Goal: Task Accomplishment & Management: Manage account settings

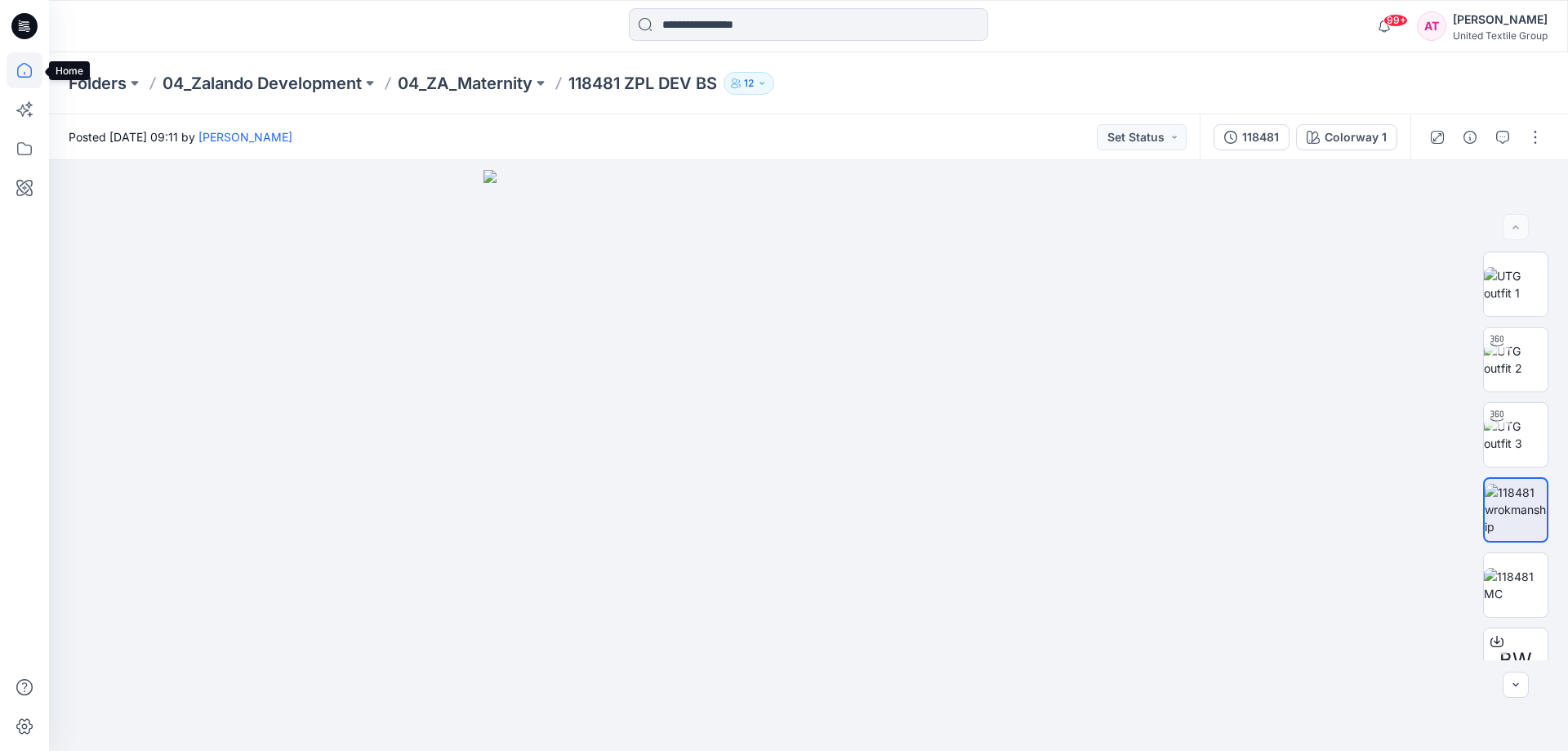
click at [28, 70] on icon at bounding box center [24, 70] width 36 height 36
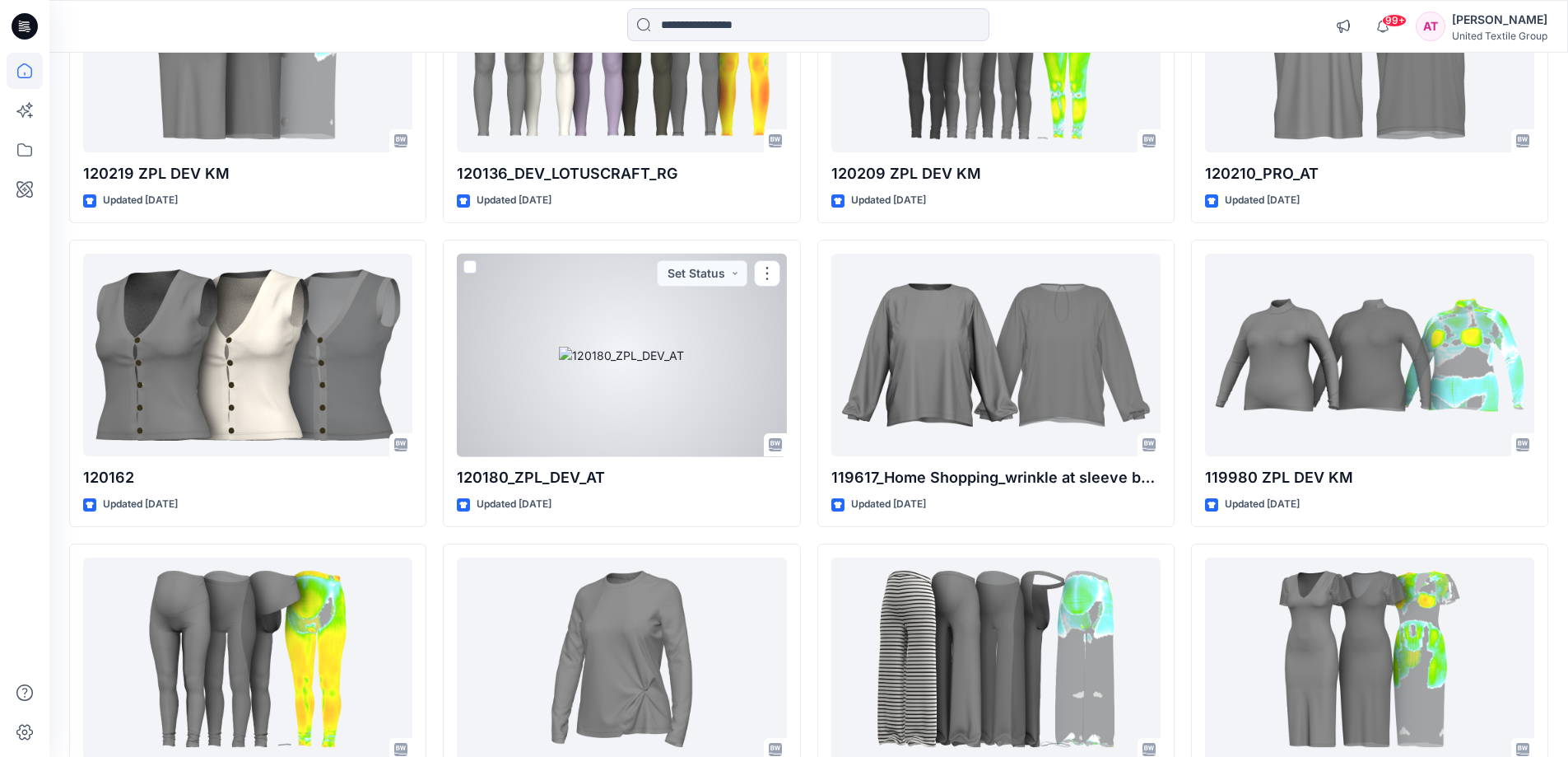
scroll to position [23247, 0]
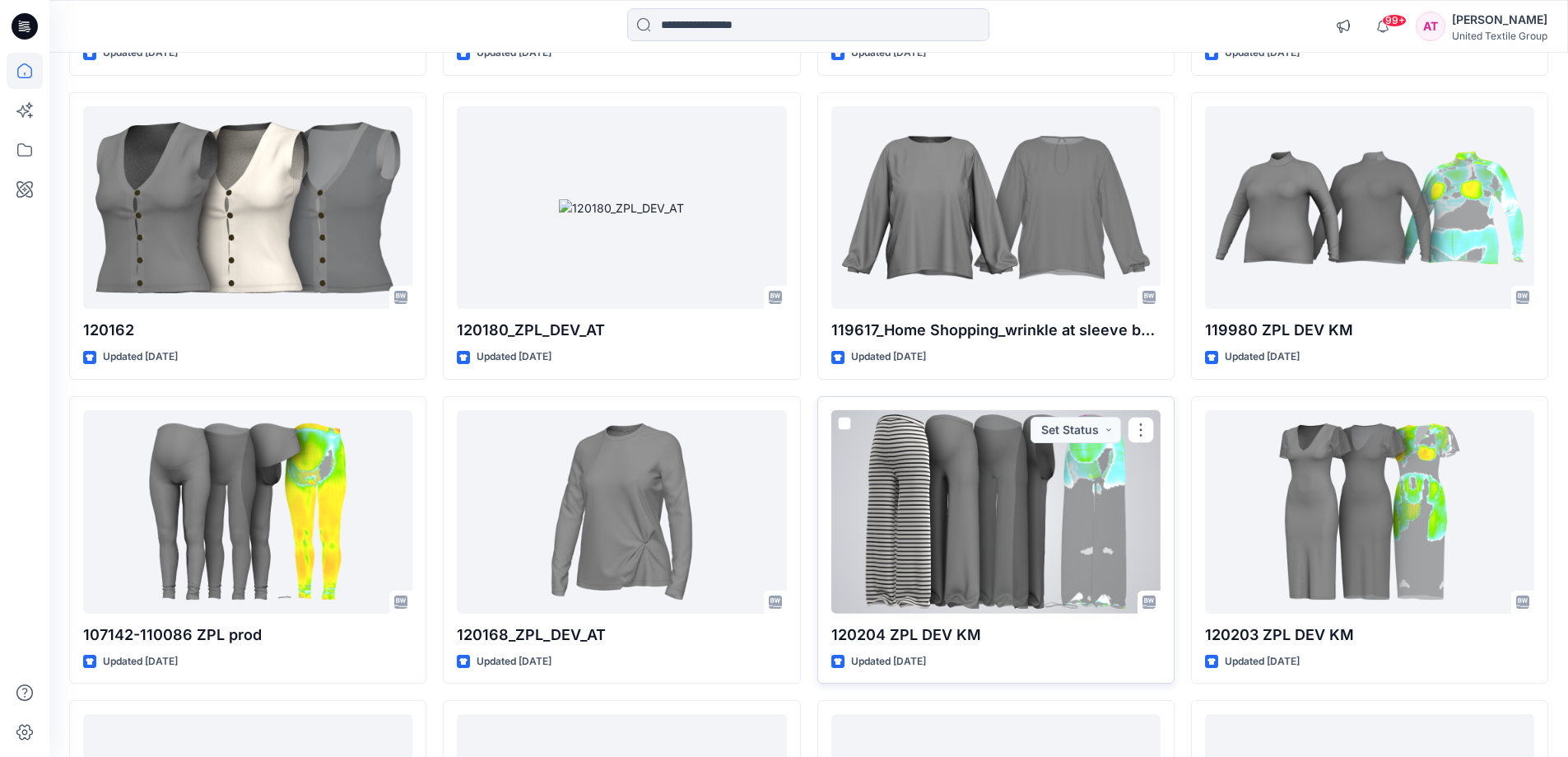
click at [917, 518] on div at bounding box center [995, 512] width 329 height 204
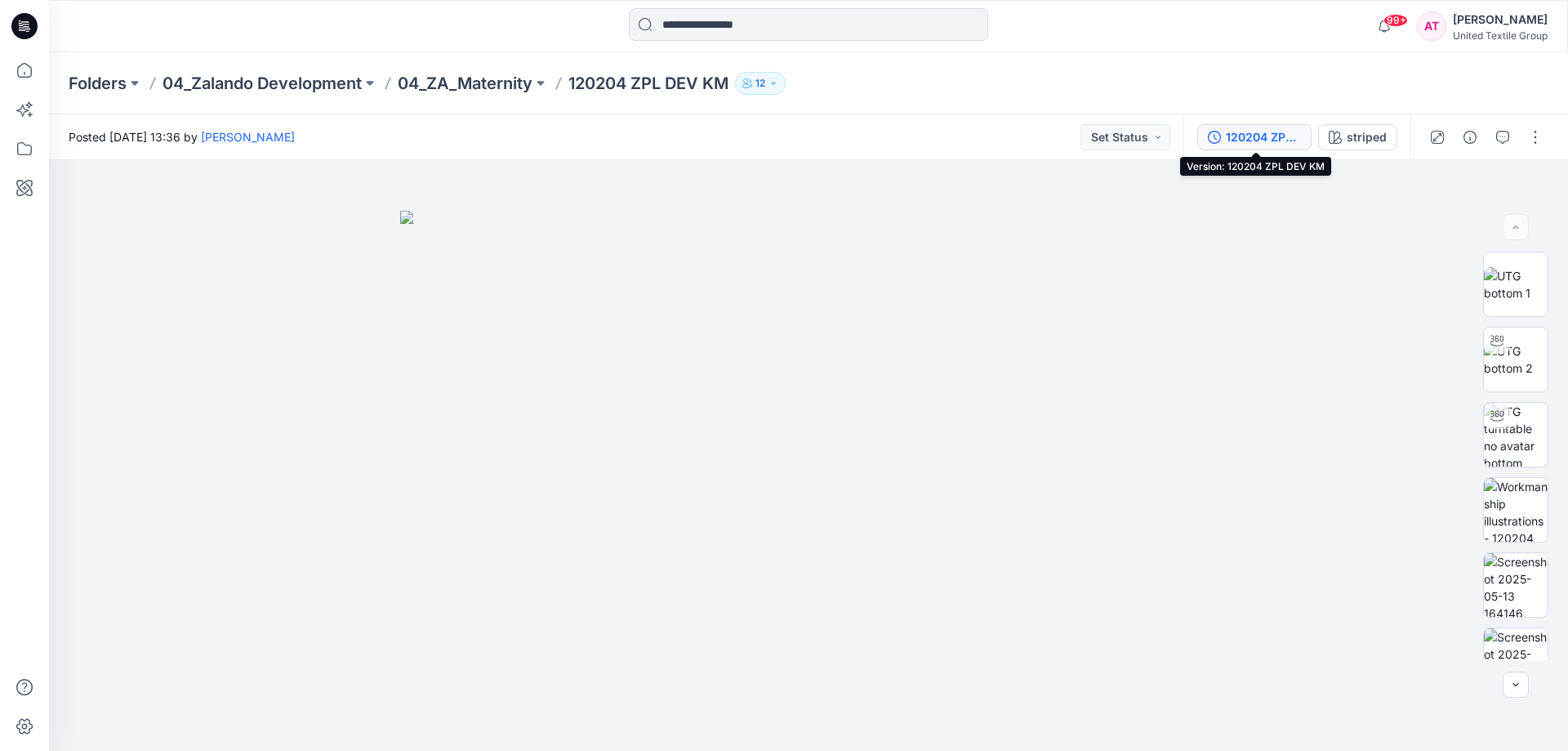
click at [1273, 138] on div "120204 ZPL DEV KM" at bounding box center [1263, 137] width 75 height 18
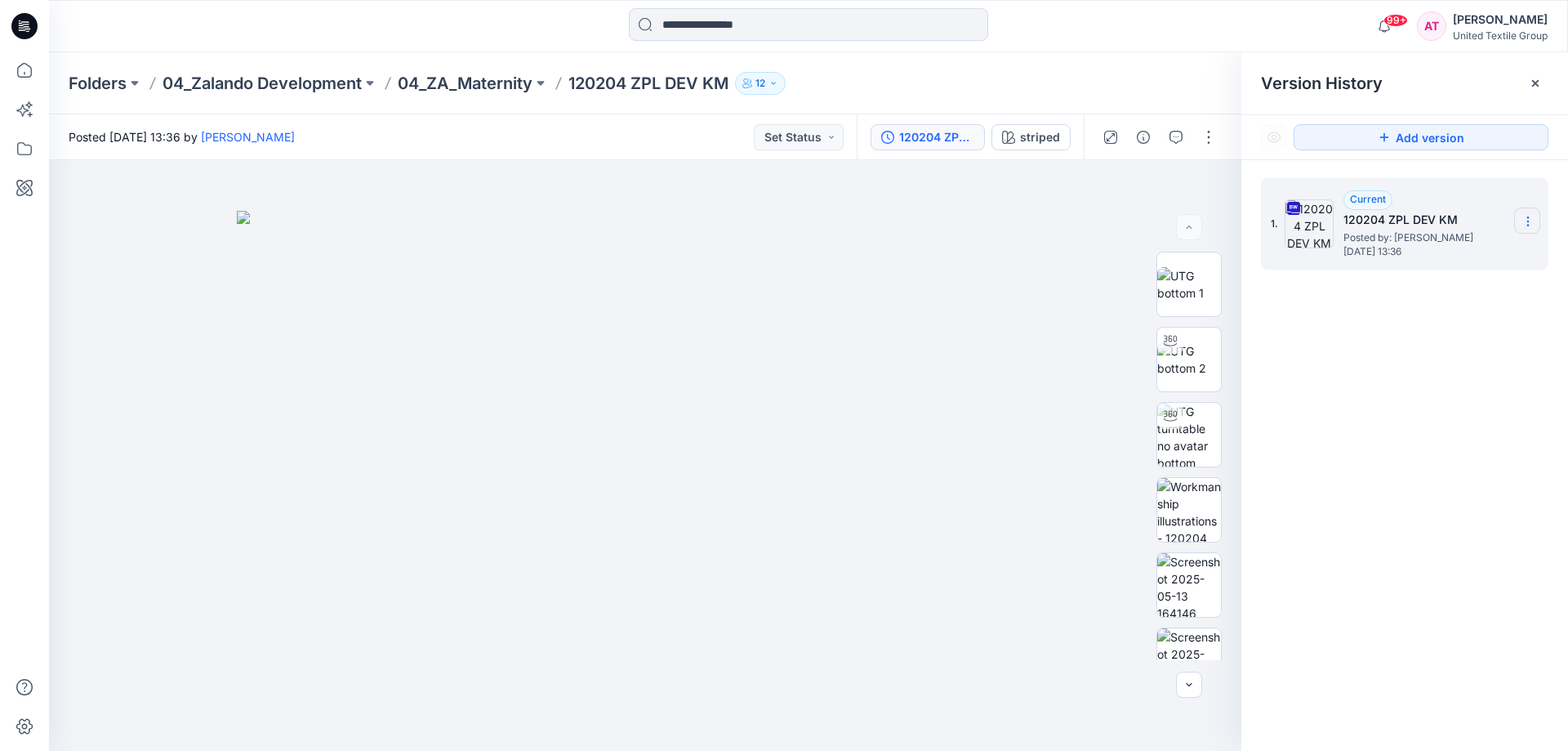
click at [1523, 219] on icon at bounding box center [1528, 221] width 13 height 13
click at [1477, 250] on span "Download Source BW File" at bounding box center [1445, 253] width 137 height 20
click at [9, 68] on icon at bounding box center [24, 70] width 36 height 36
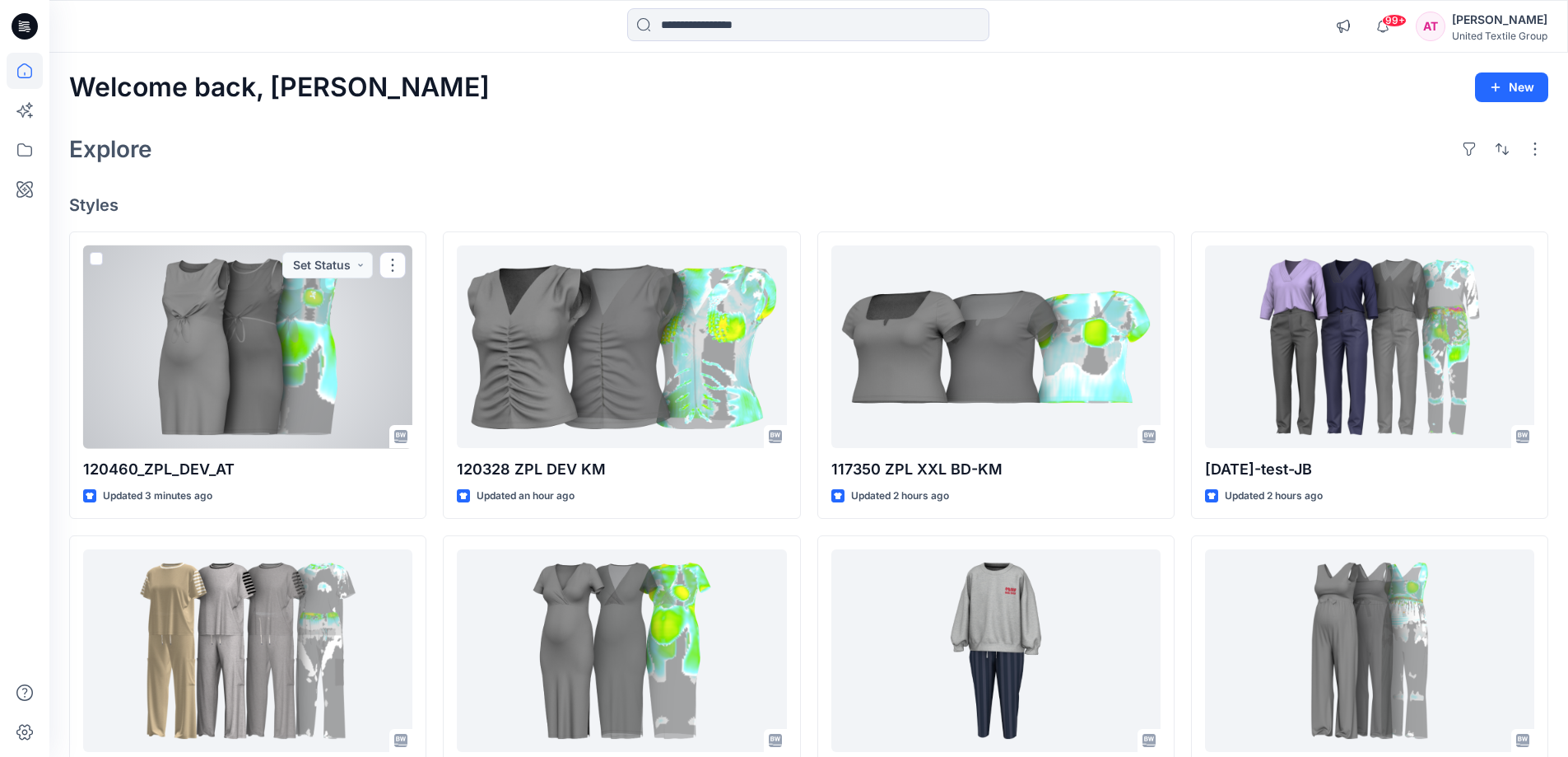
click at [280, 353] on div at bounding box center [248, 347] width 329 height 204
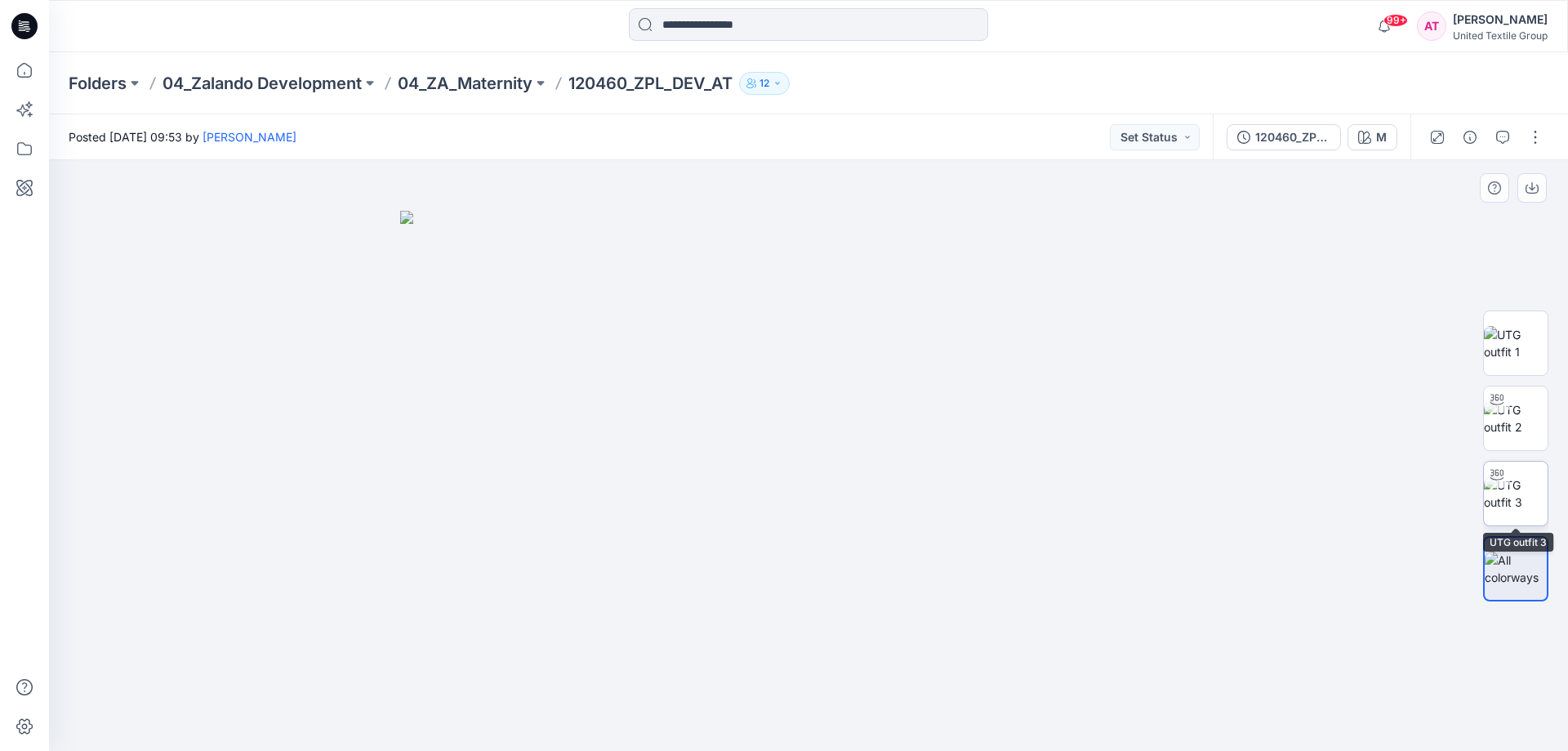
click at [1523, 494] on img at bounding box center [1515, 494] width 64 height 35
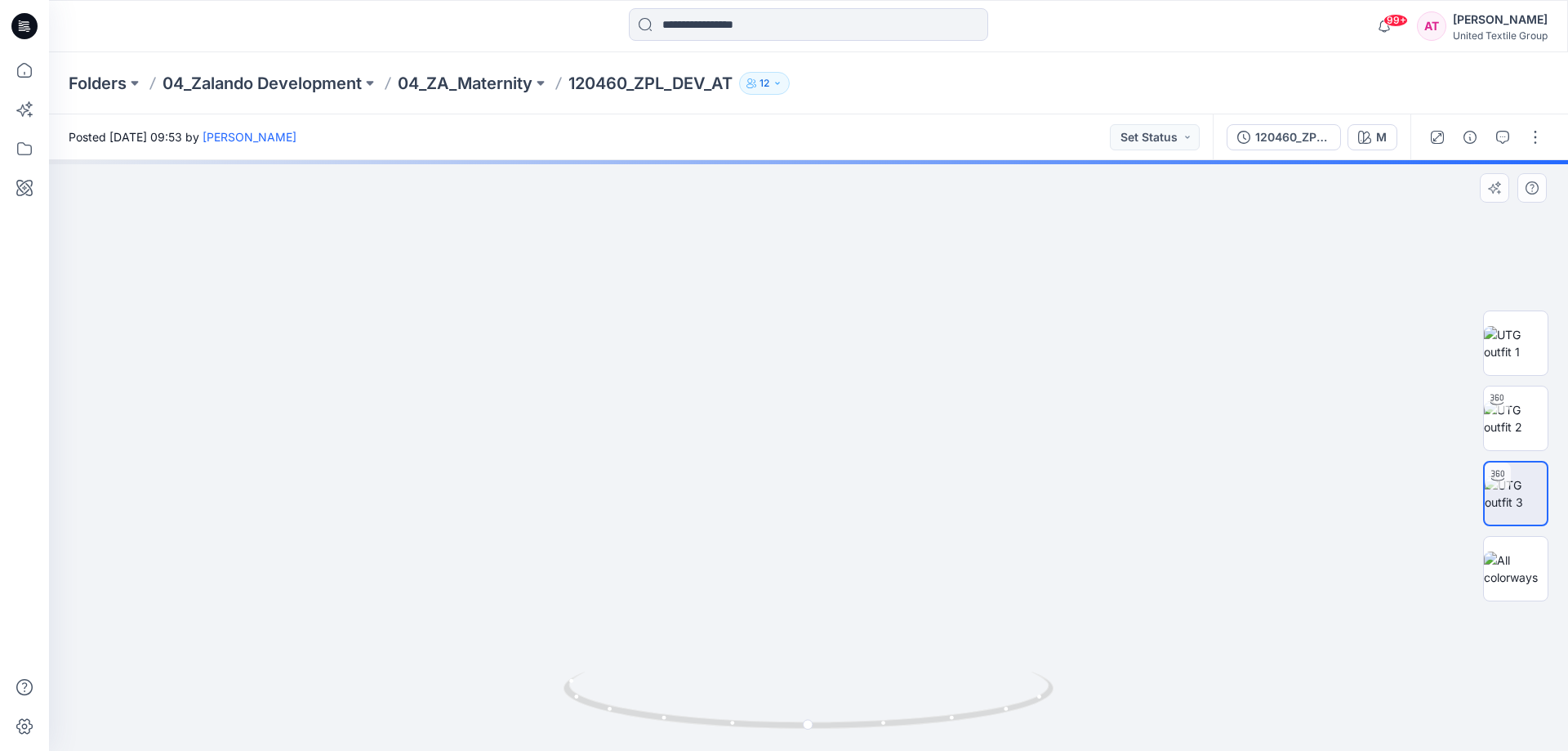
drag, startPoint x: 859, startPoint y: 366, endPoint x: 1133, endPoint y: 412, distance: 277.8
click at [870, 425] on img at bounding box center [808, 363] width 1081 height 777
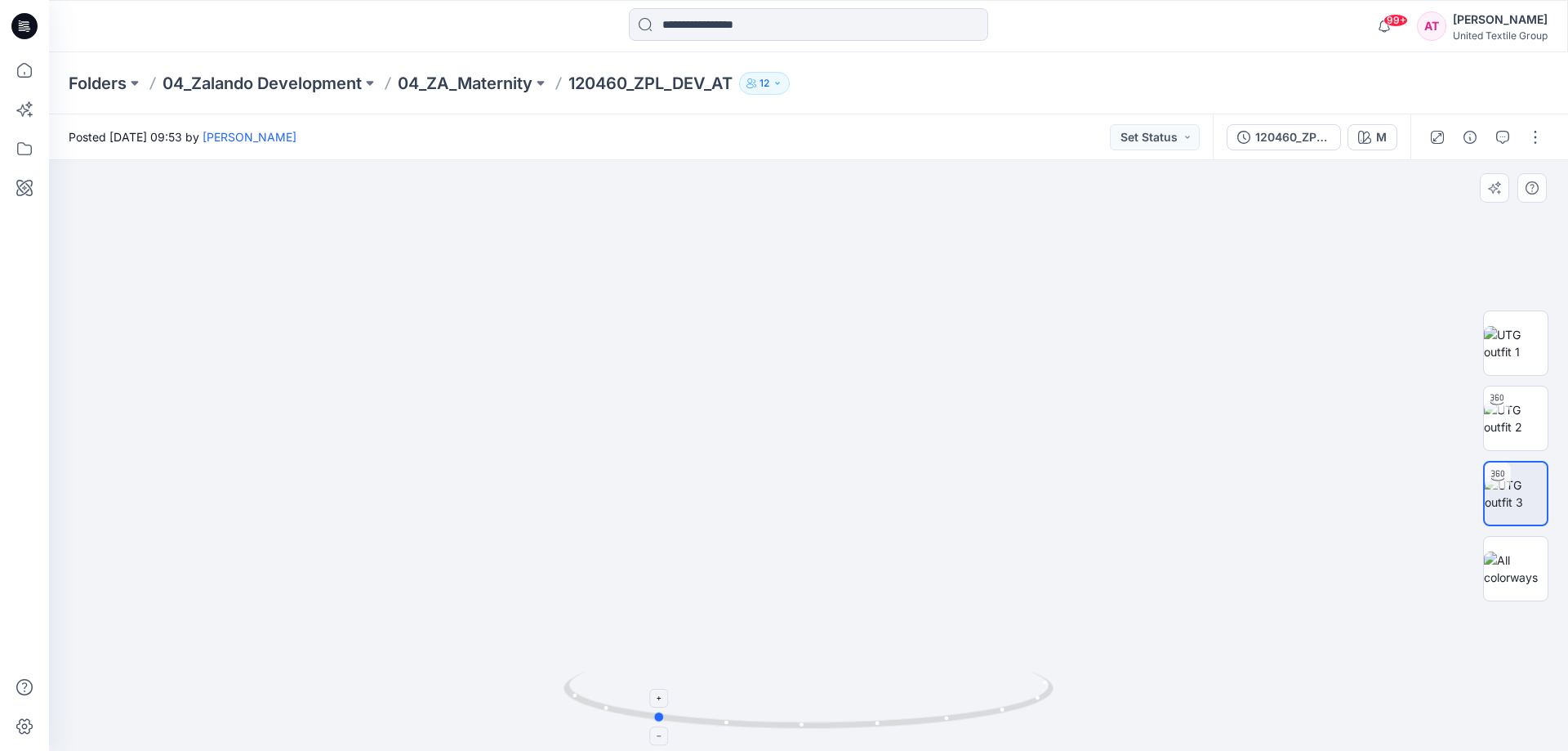
drag, startPoint x: 961, startPoint y: 717, endPoint x: 806, endPoint y: 717, distance: 155.0
click at [806, 717] on icon at bounding box center [810, 702] width 494 height 61
click at [1536, 139] on button "button" at bounding box center [1535, 136] width 26 height 26
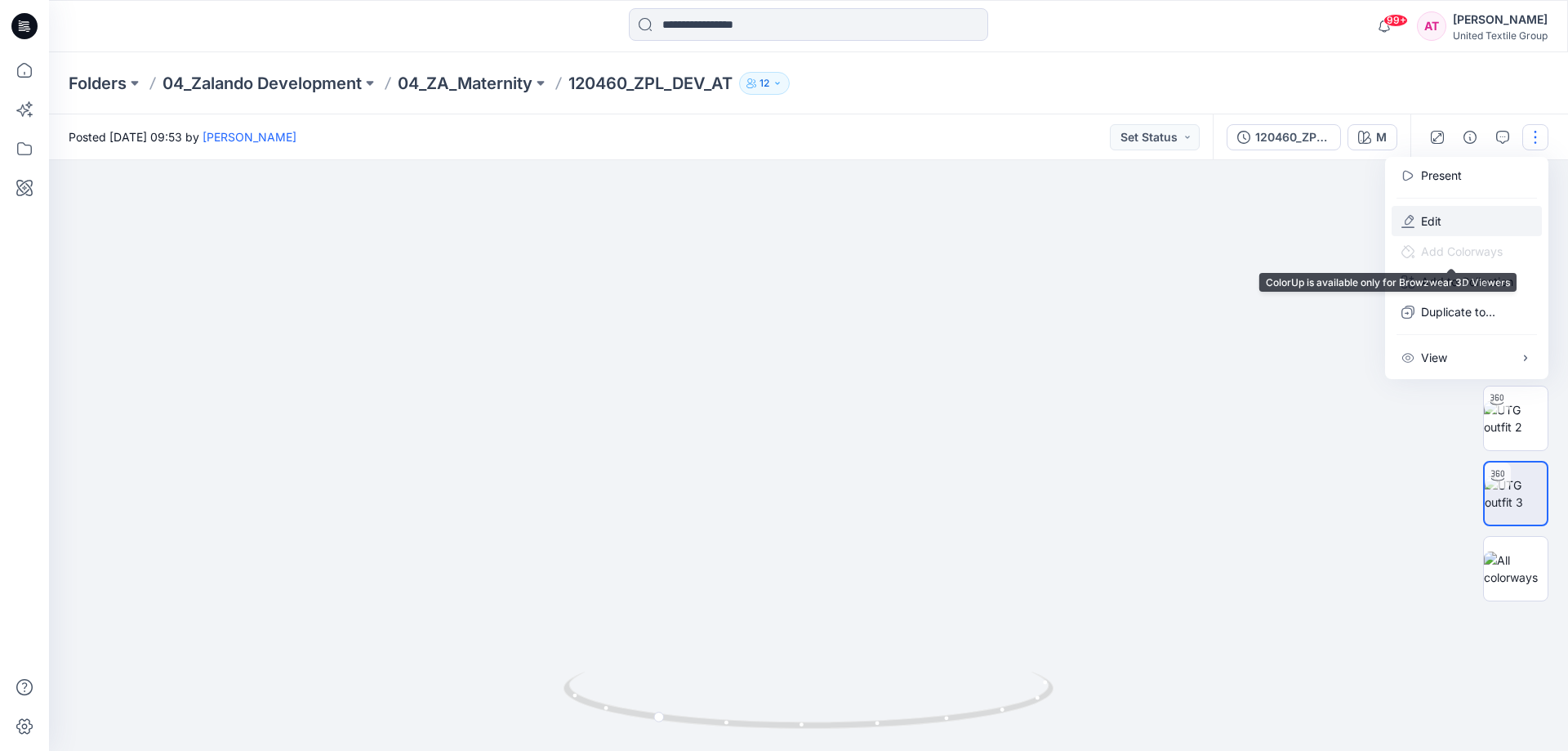
click at [1431, 230] on button "Edit" at bounding box center [1466, 221] width 150 height 30
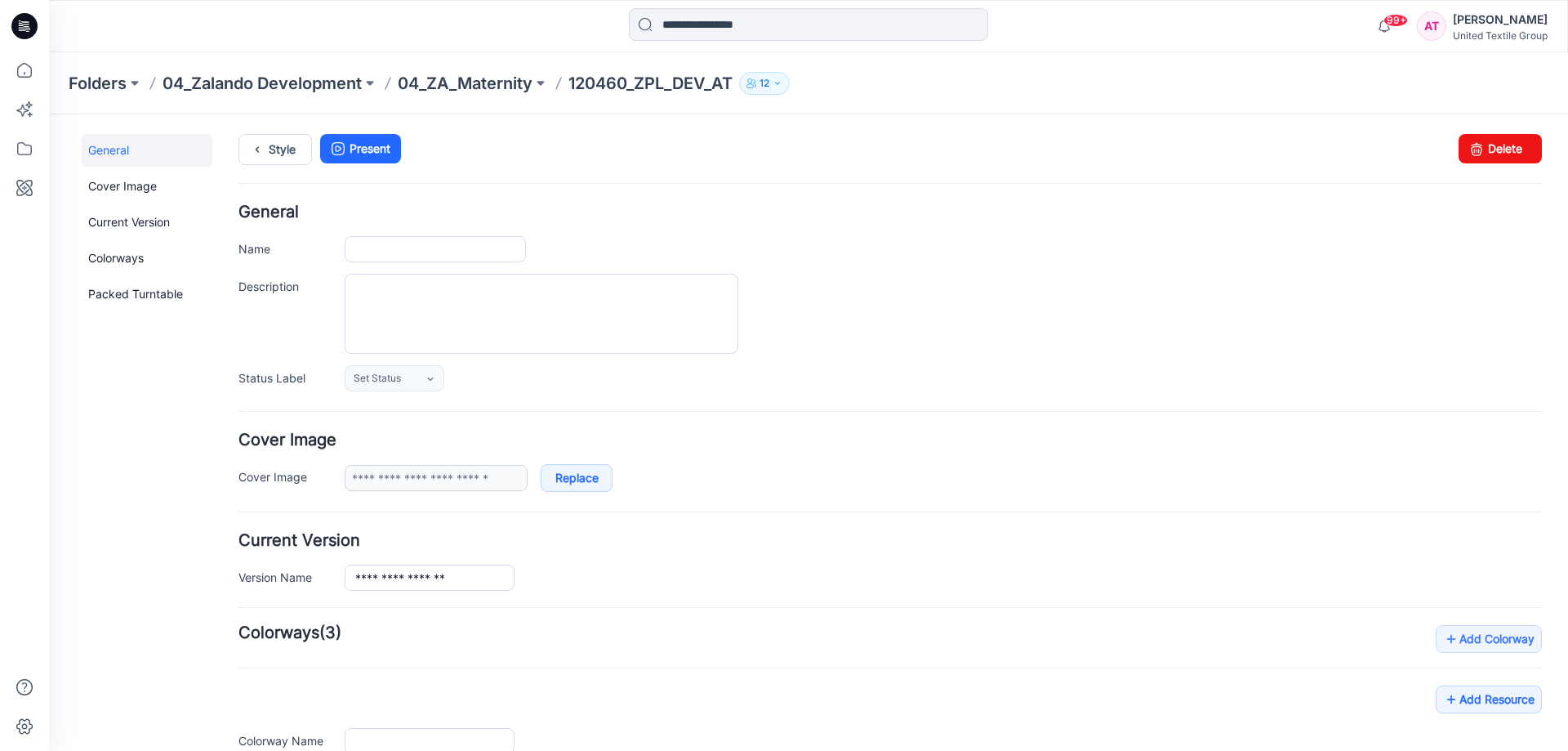
type input "**********"
type input "*"
type input "**********"
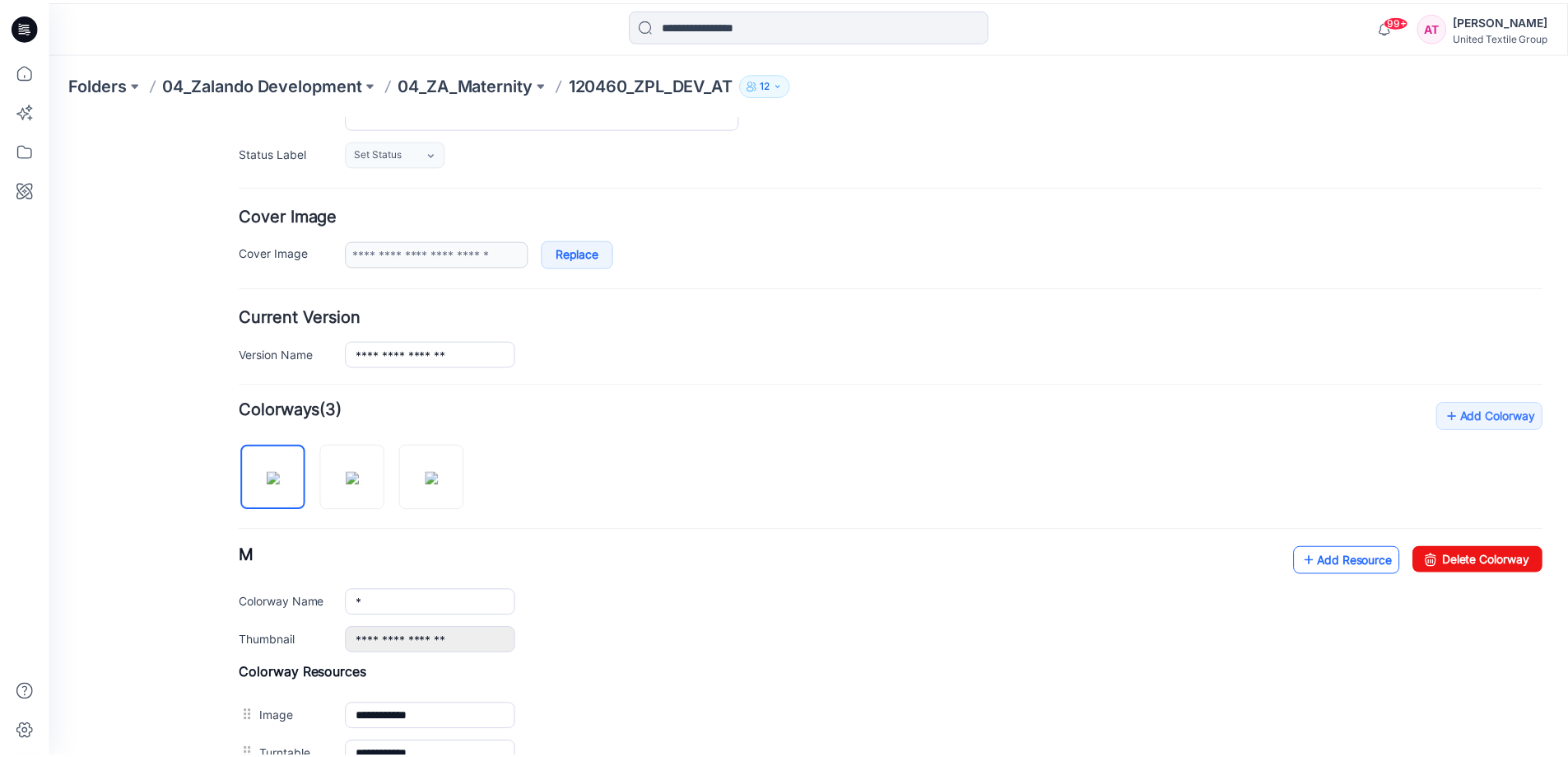
scroll to position [412, 0]
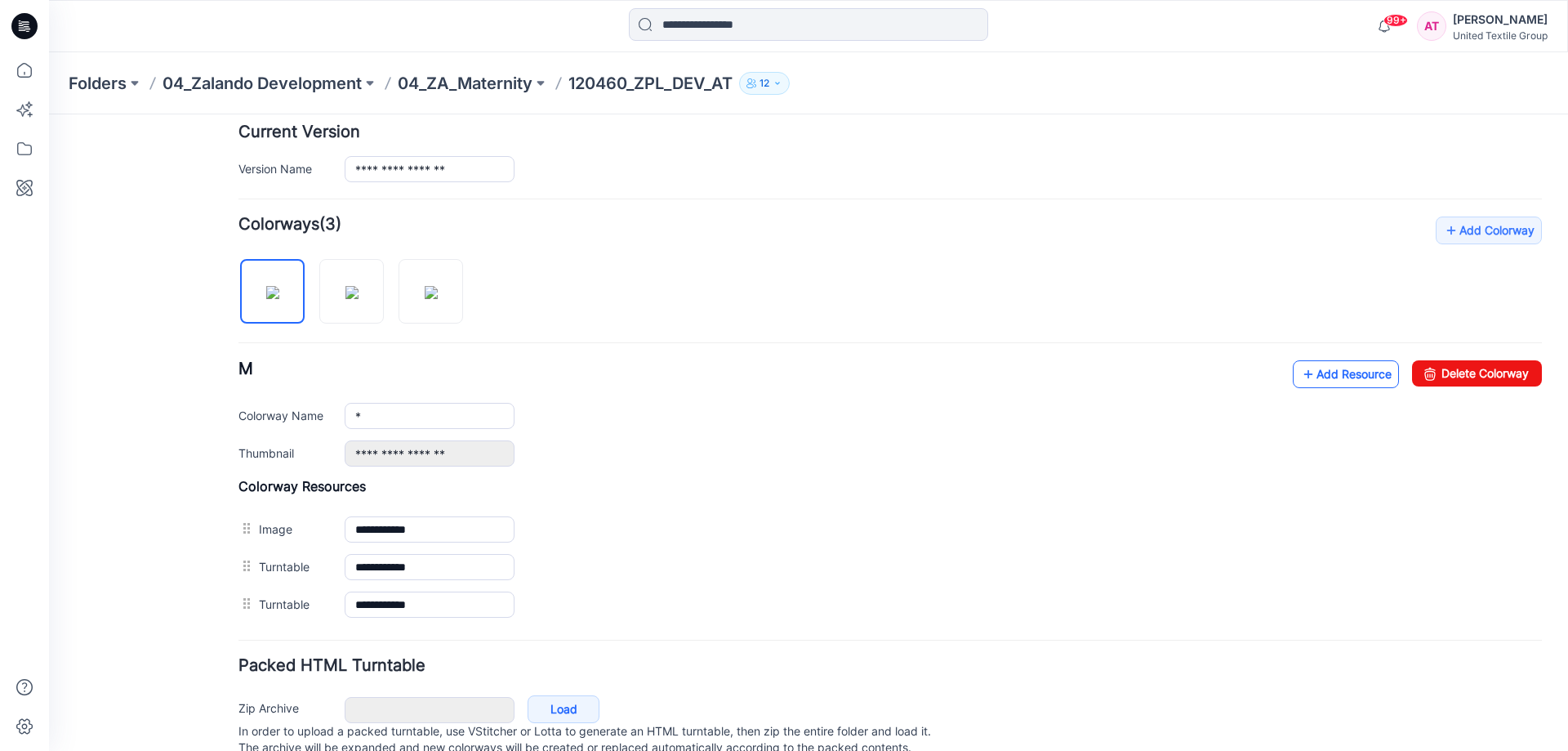
click at [1334, 382] on link "Add Resource" at bounding box center [1345, 373] width 106 height 28
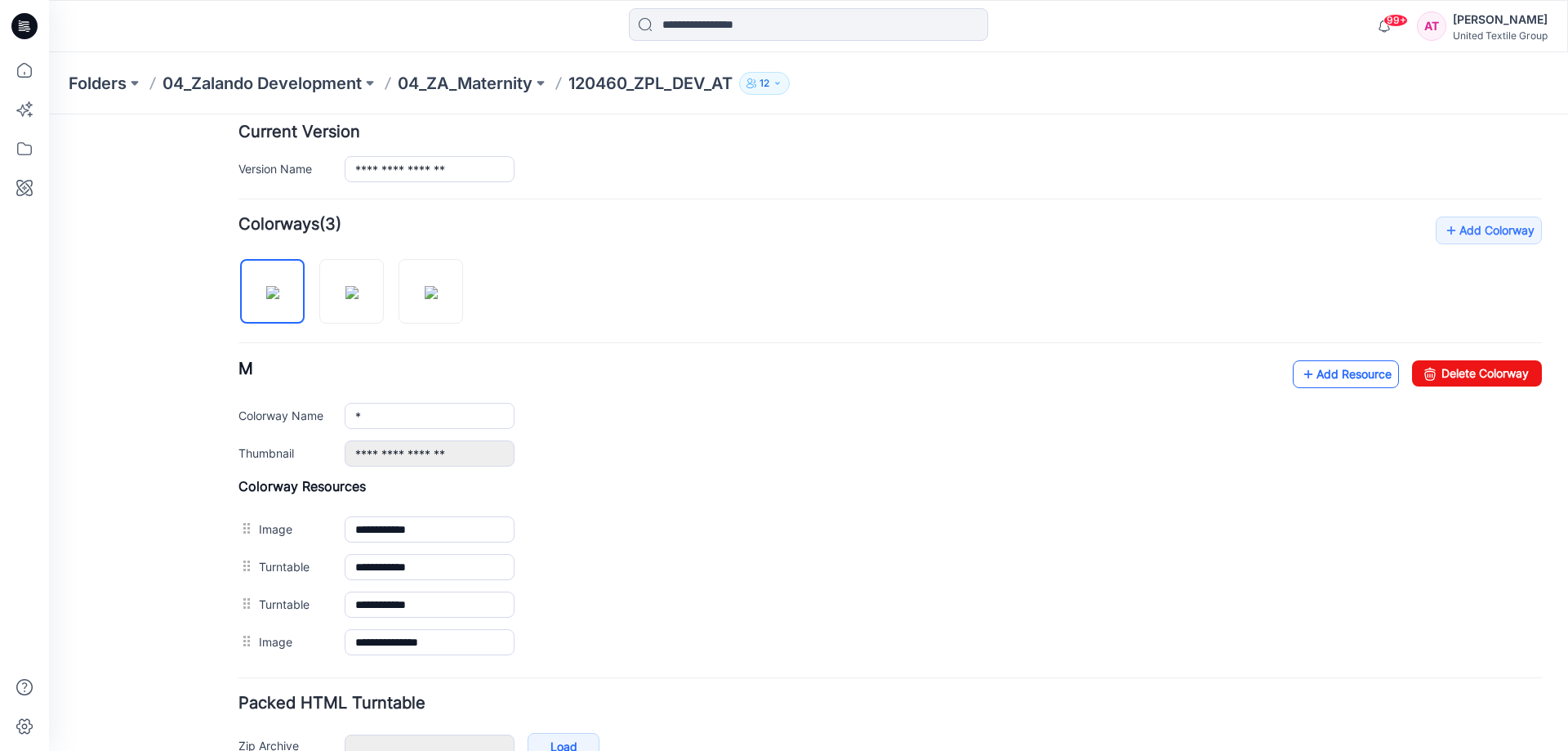
click at [1333, 374] on link "Add Resource" at bounding box center [1345, 373] width 106 height 28
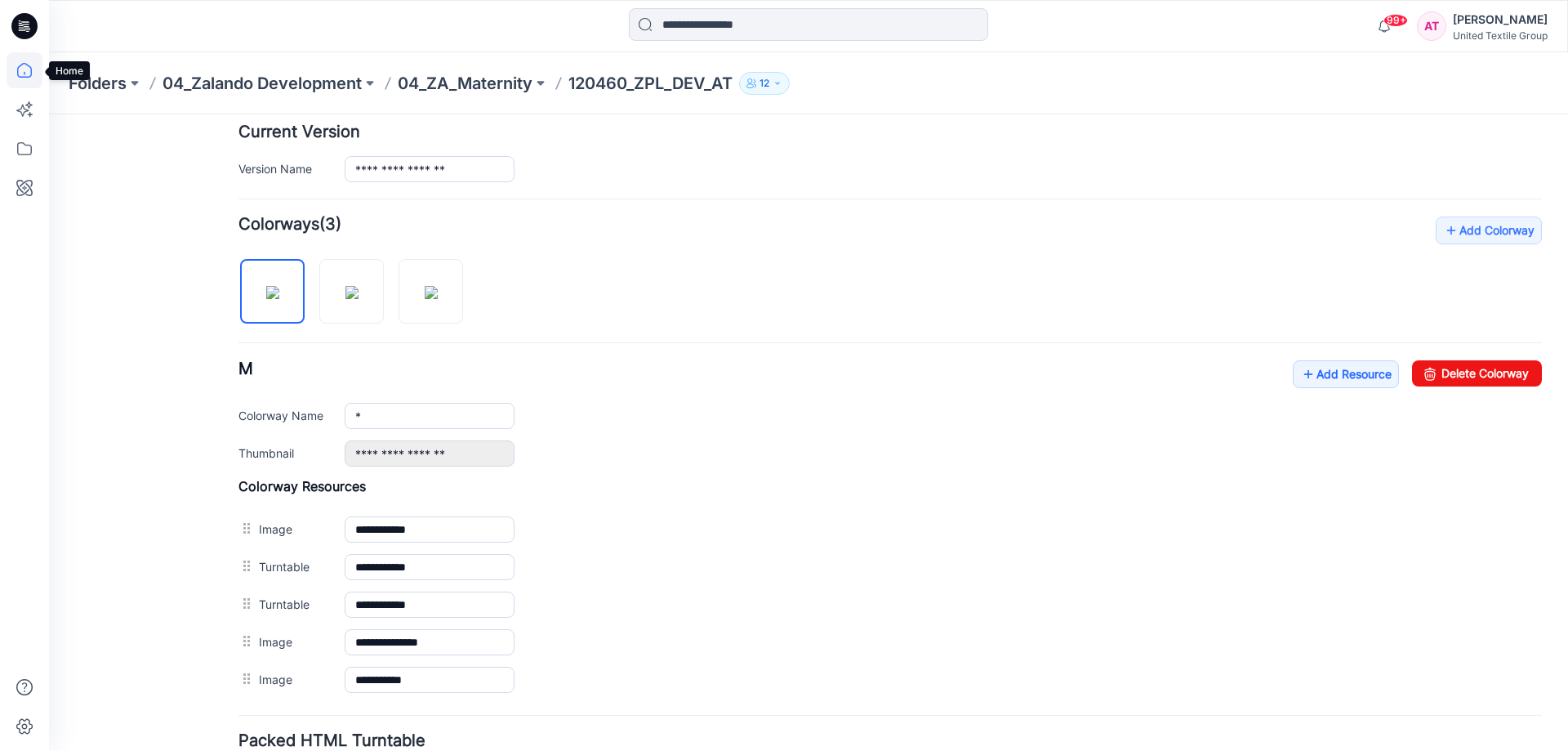
click at [23, 70] on icon at bounding box center [24, 70] width 36 height 36
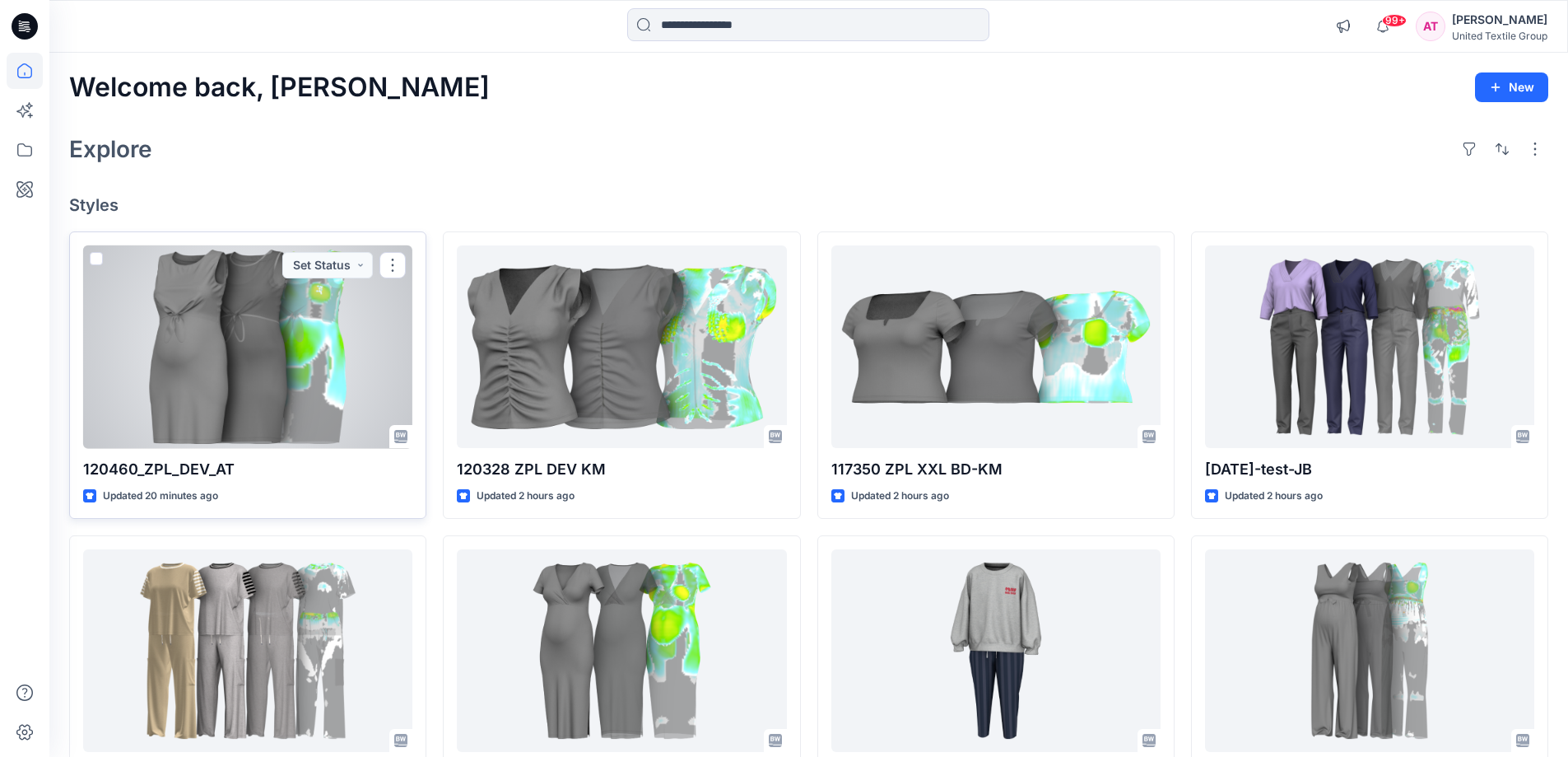
click at [293, 345] on div at bounding box center [248, 347] width 329 height 204
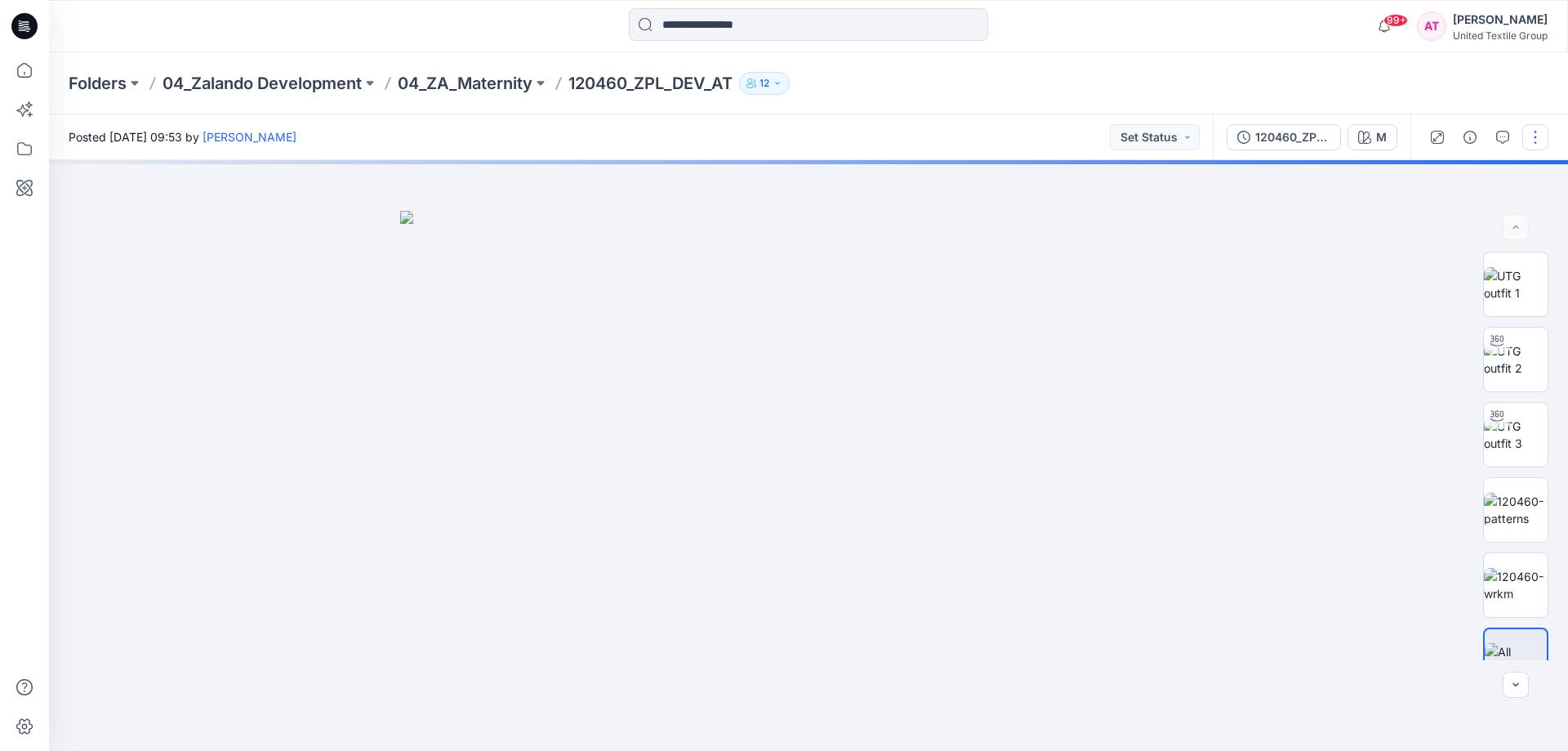
click at [1531, 142] on button "button" at bounding box center [1535, 136] width 26 height 26
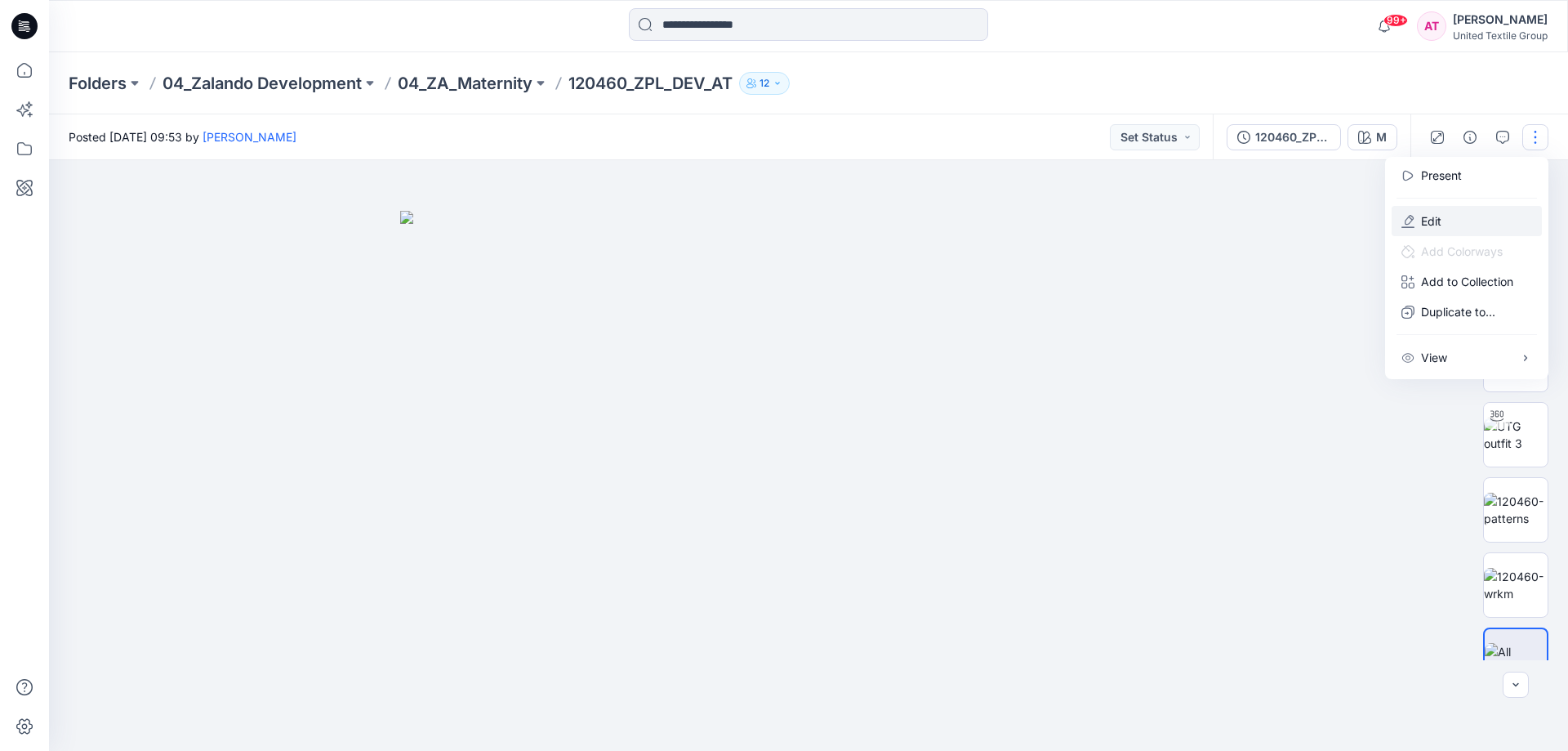
click at [1447, 222] on button "Edit" at bounding box center [1466, 221] width 150 height 30
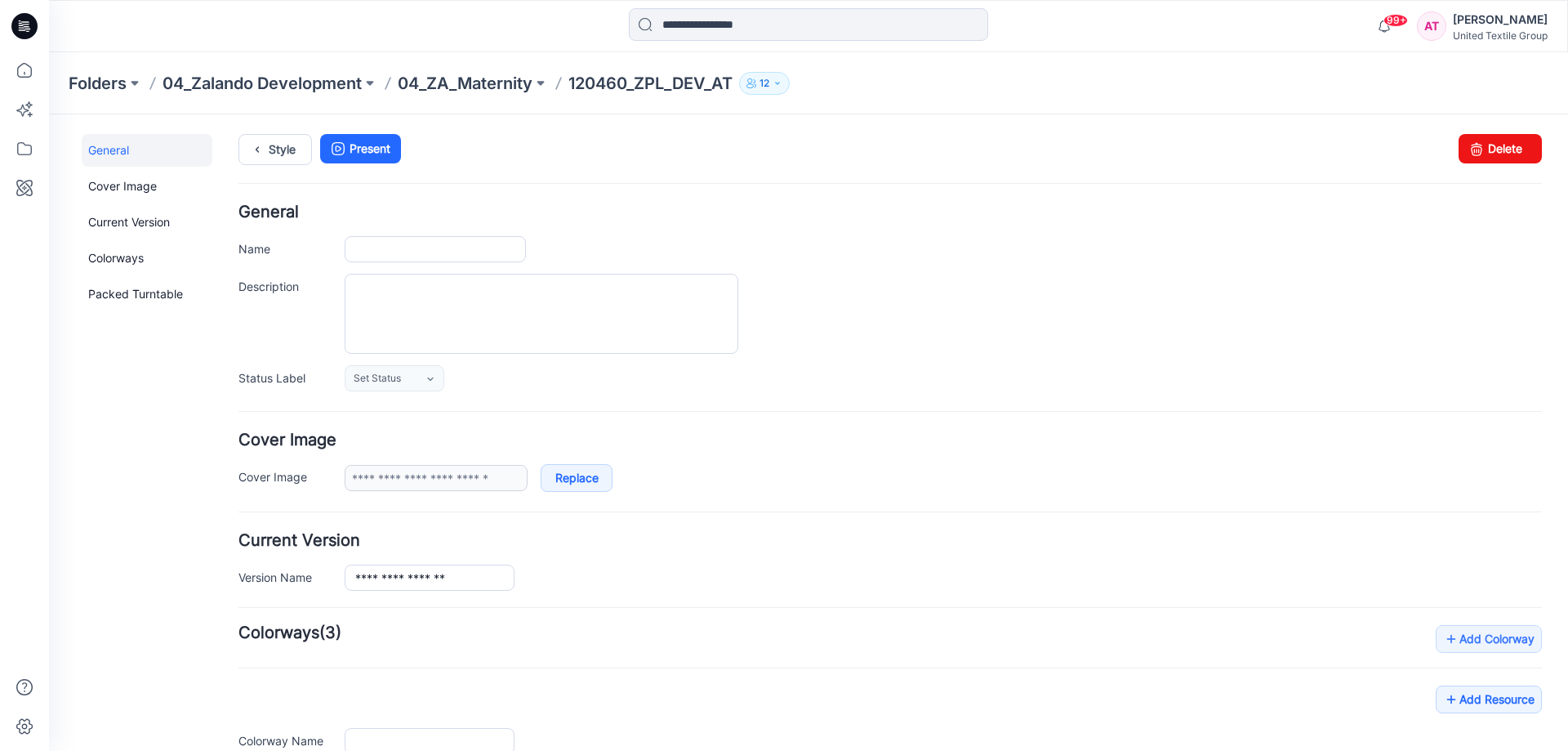
type input "**********"
type input "*"
type input "**********"
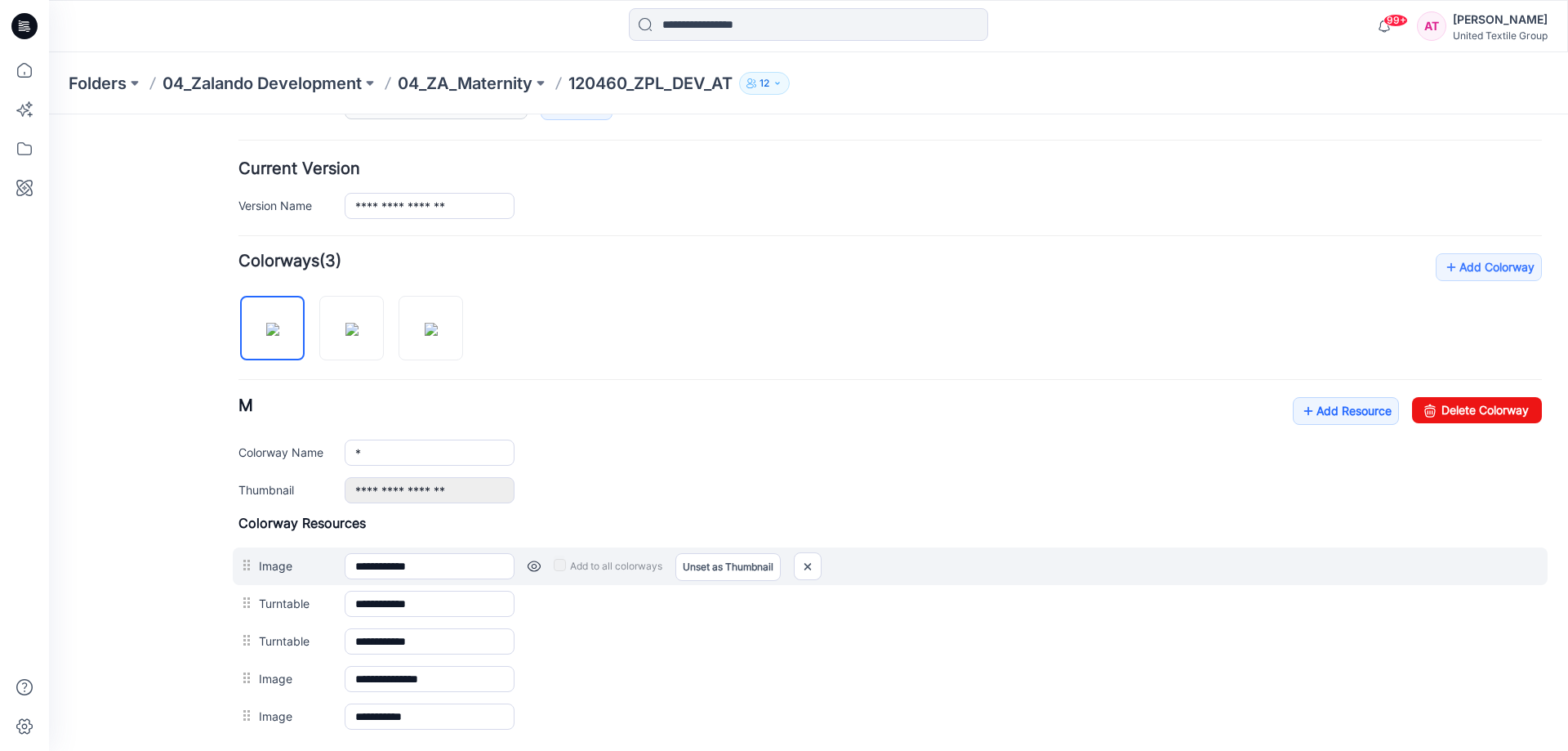
scroll to position [543, 0]
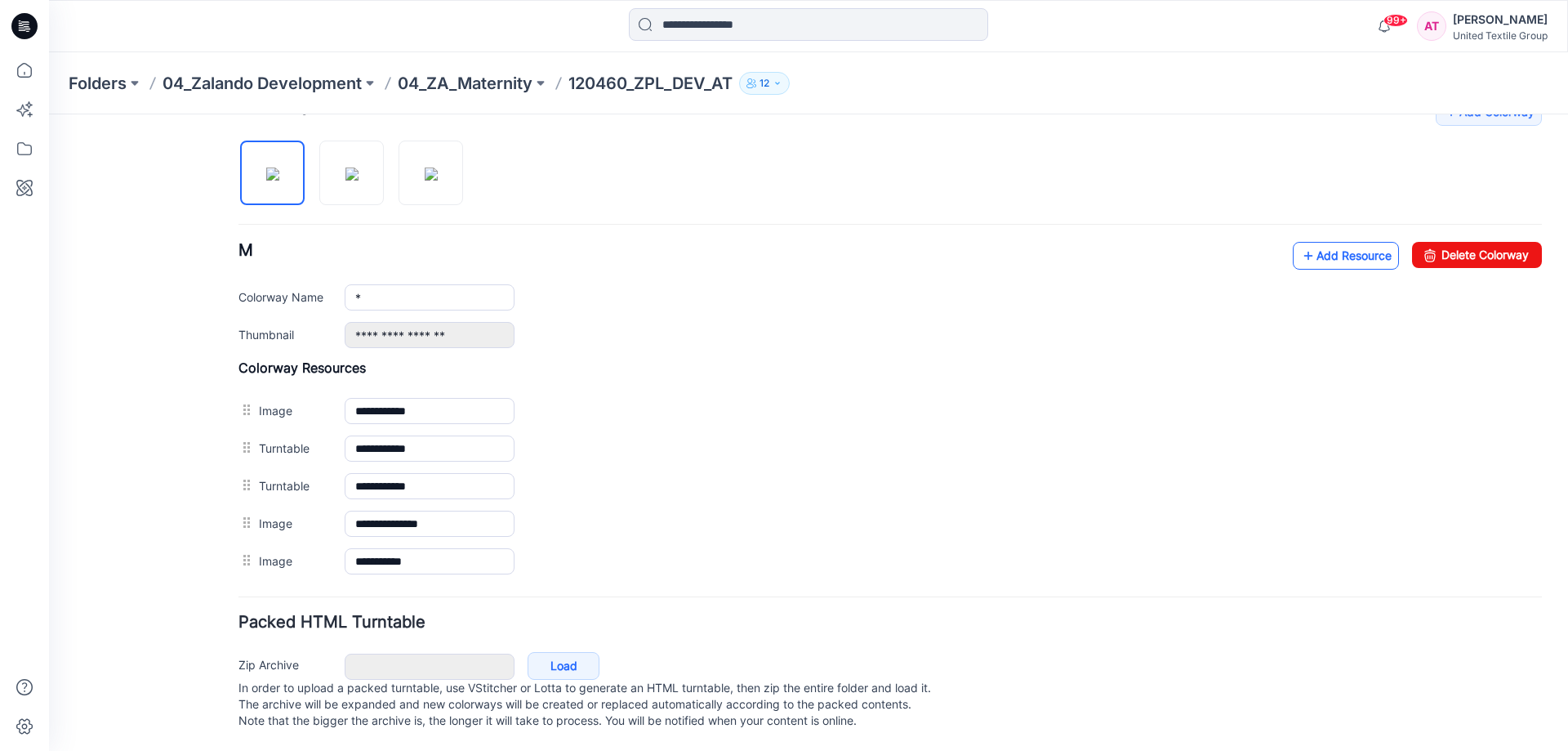
click at [1345, 242] on link "Add Resource" at bounding box center [1345, 255] width 106 height 28
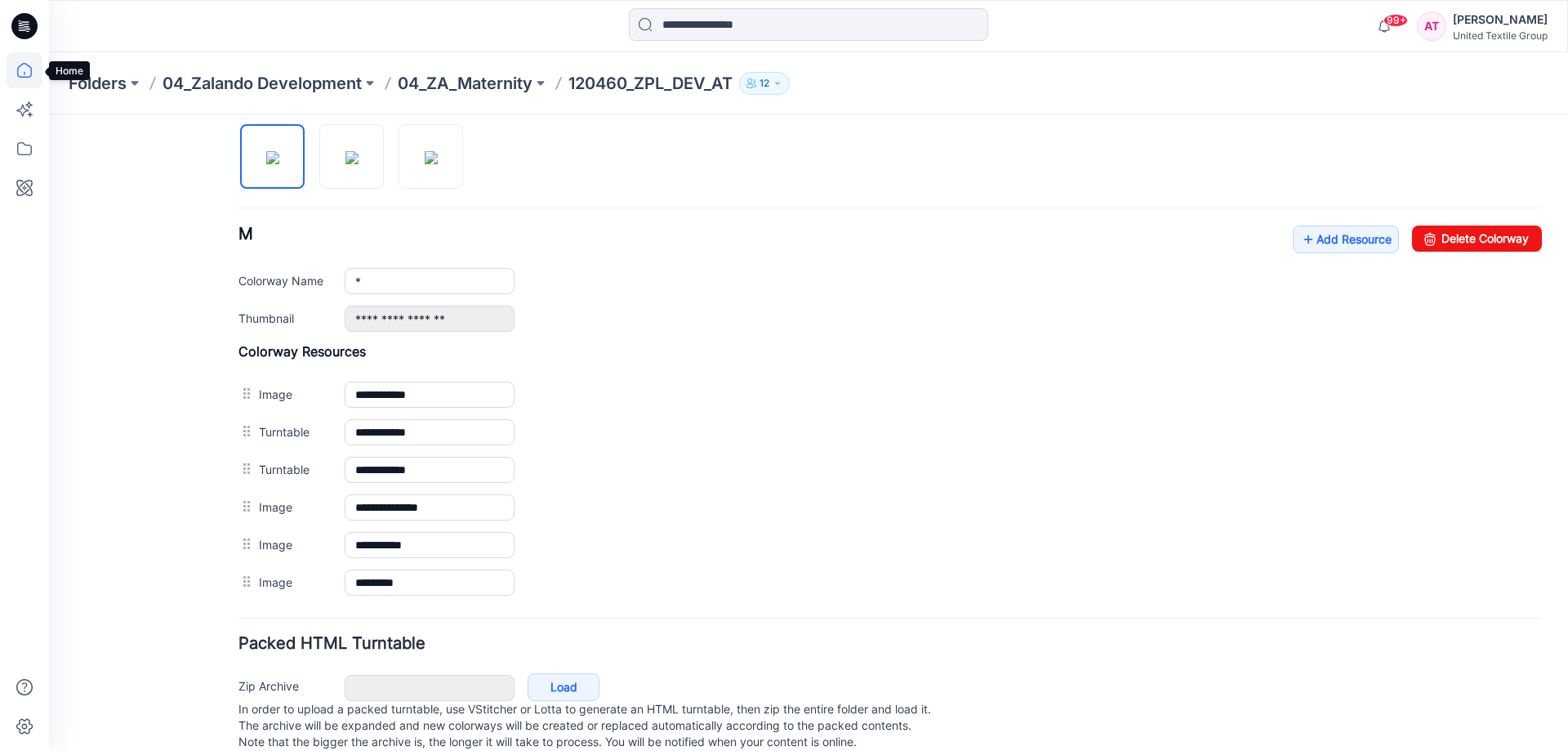
click at [25, 67] on icon at bounding box center [24, 70] width 36 height 36
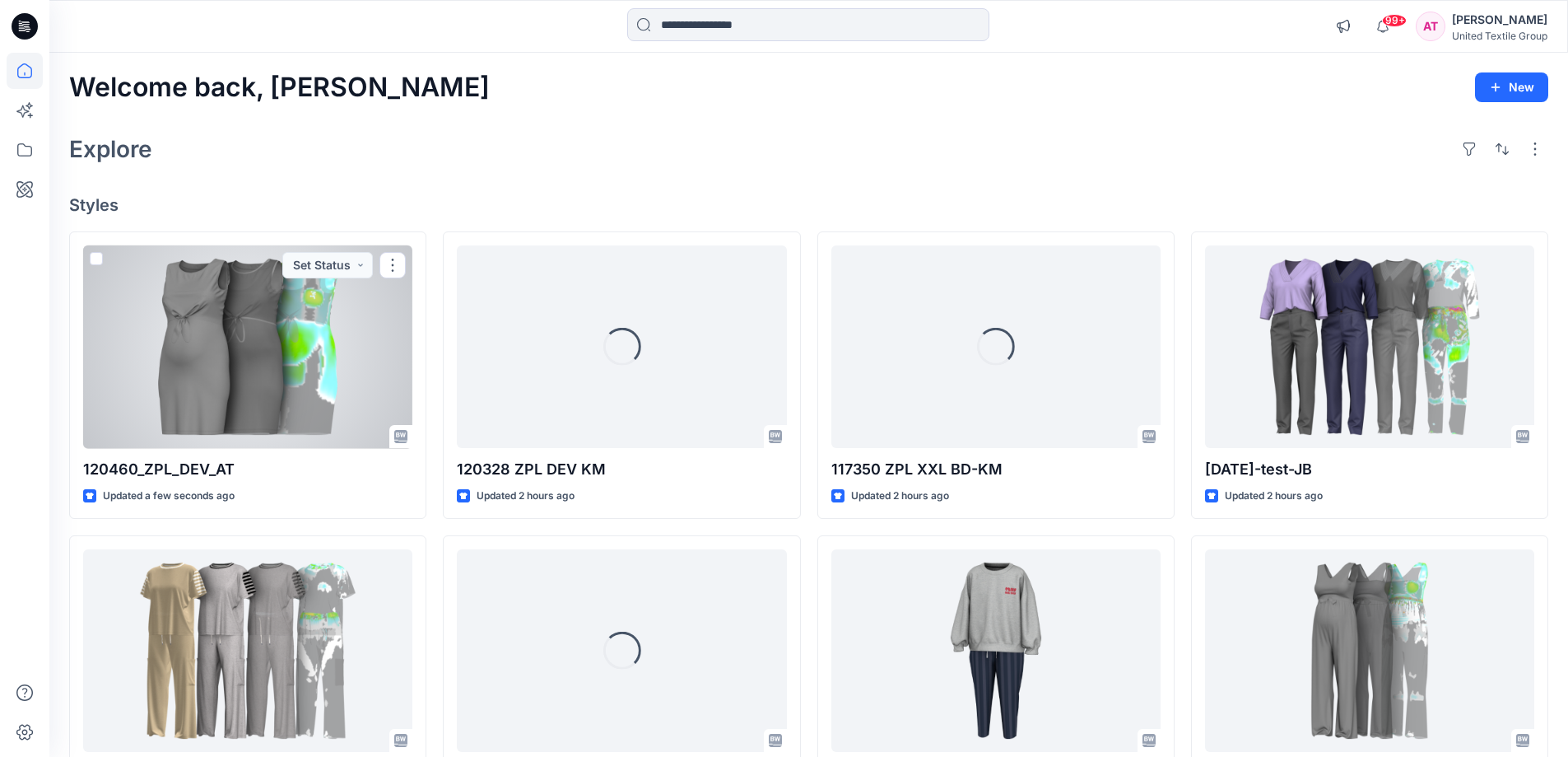
click at [309, 328] on div at bounding box center [248, 347] width 329 height 204
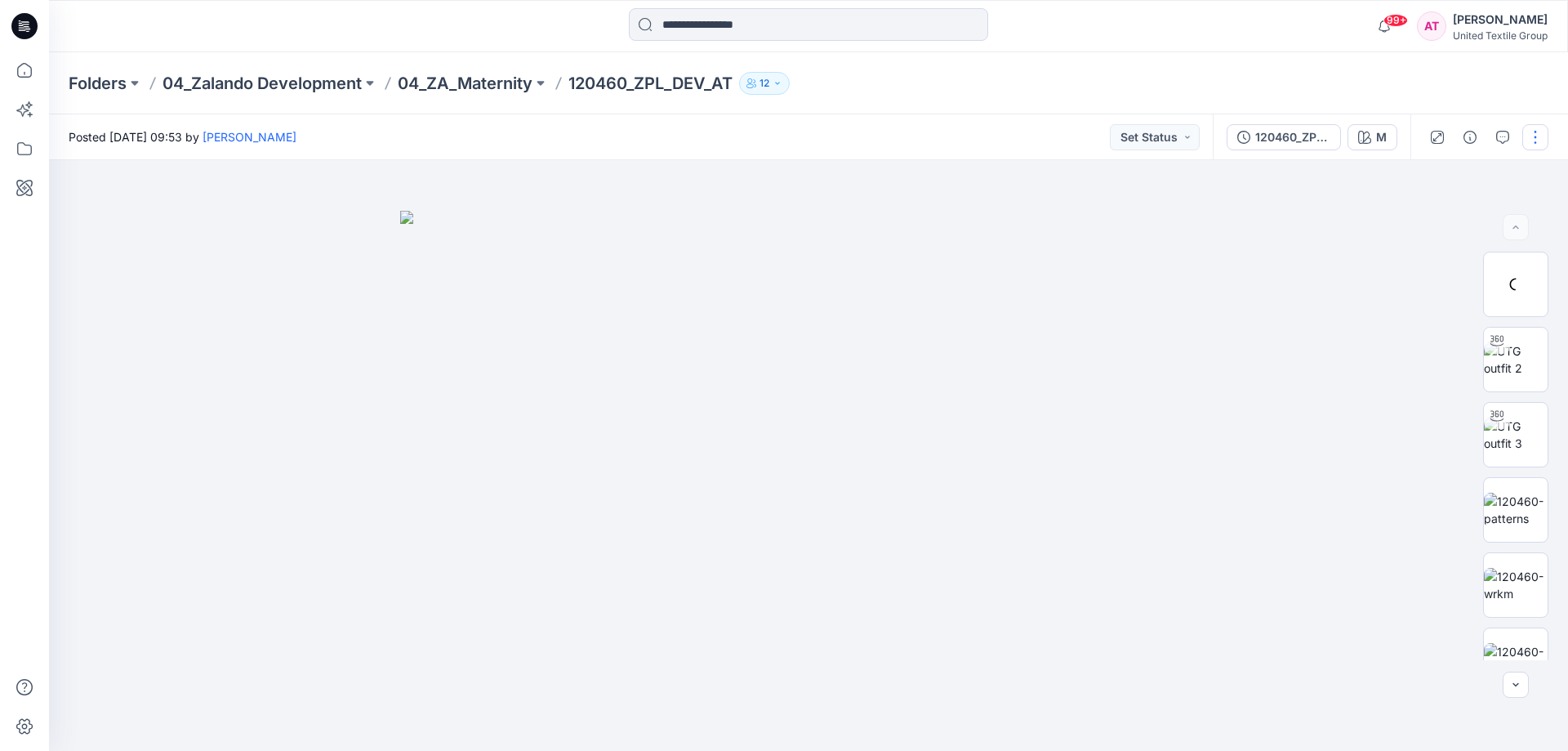
click at [1529, 140] on button "button" at bounding box center [1535, 136] width 26 height 26
click at [1476, 315] on p "Duplicate to..." at bounding box center [1458, 311] width 74 height 17
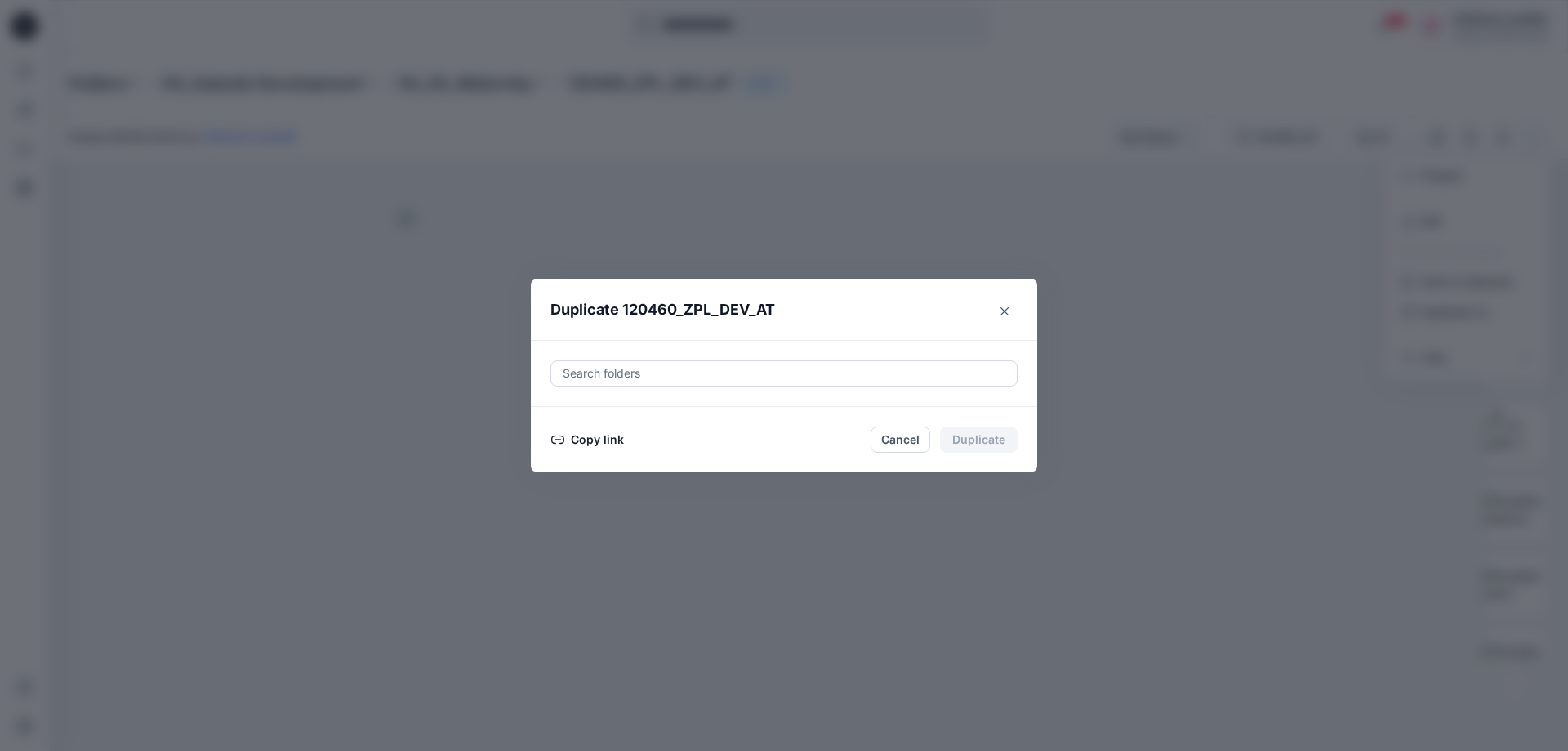
click at [711, 370] on div at bounding box center [784, 373] width 446 height 20
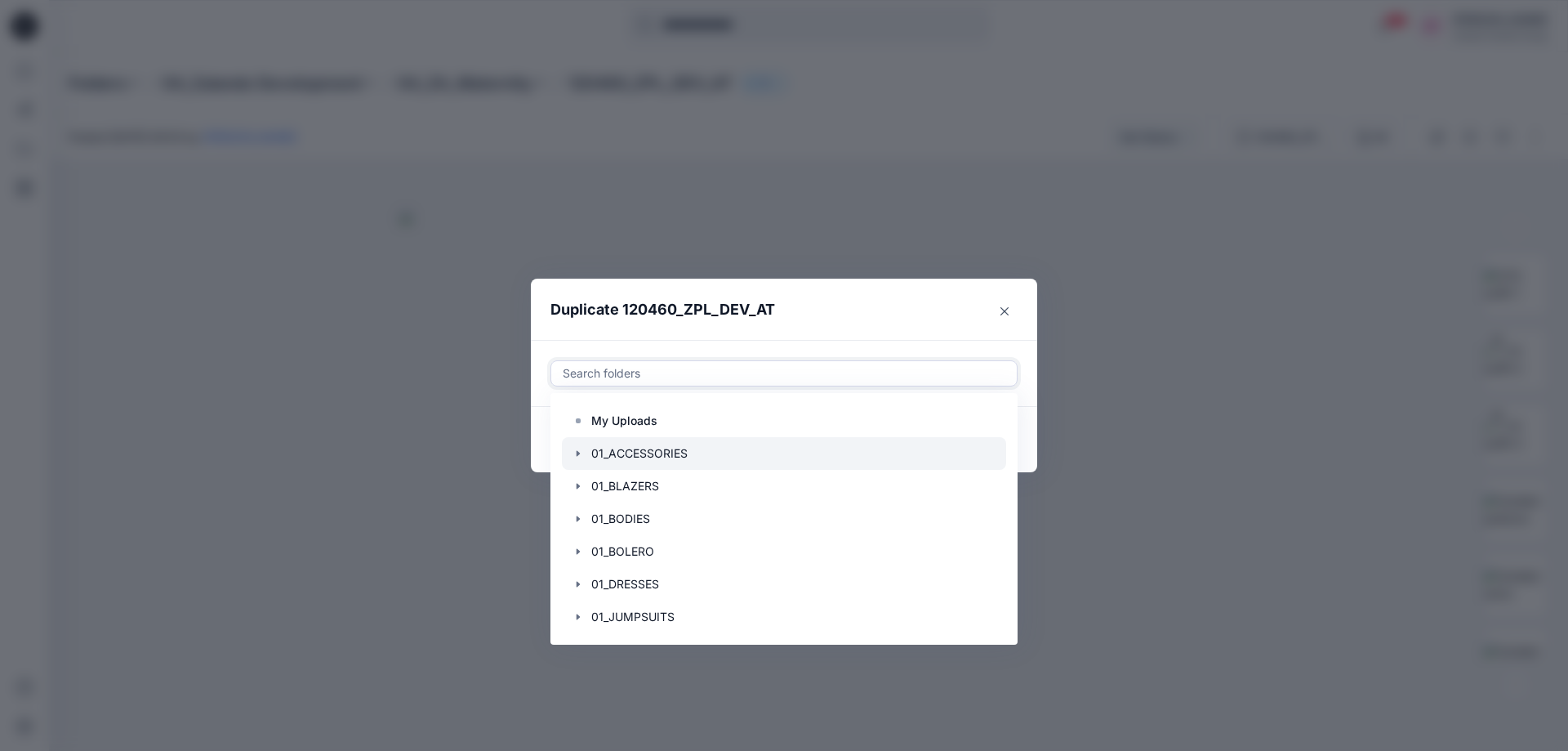
click at [671, 450] on div at bounding box center [784, 453] width 444 height 33
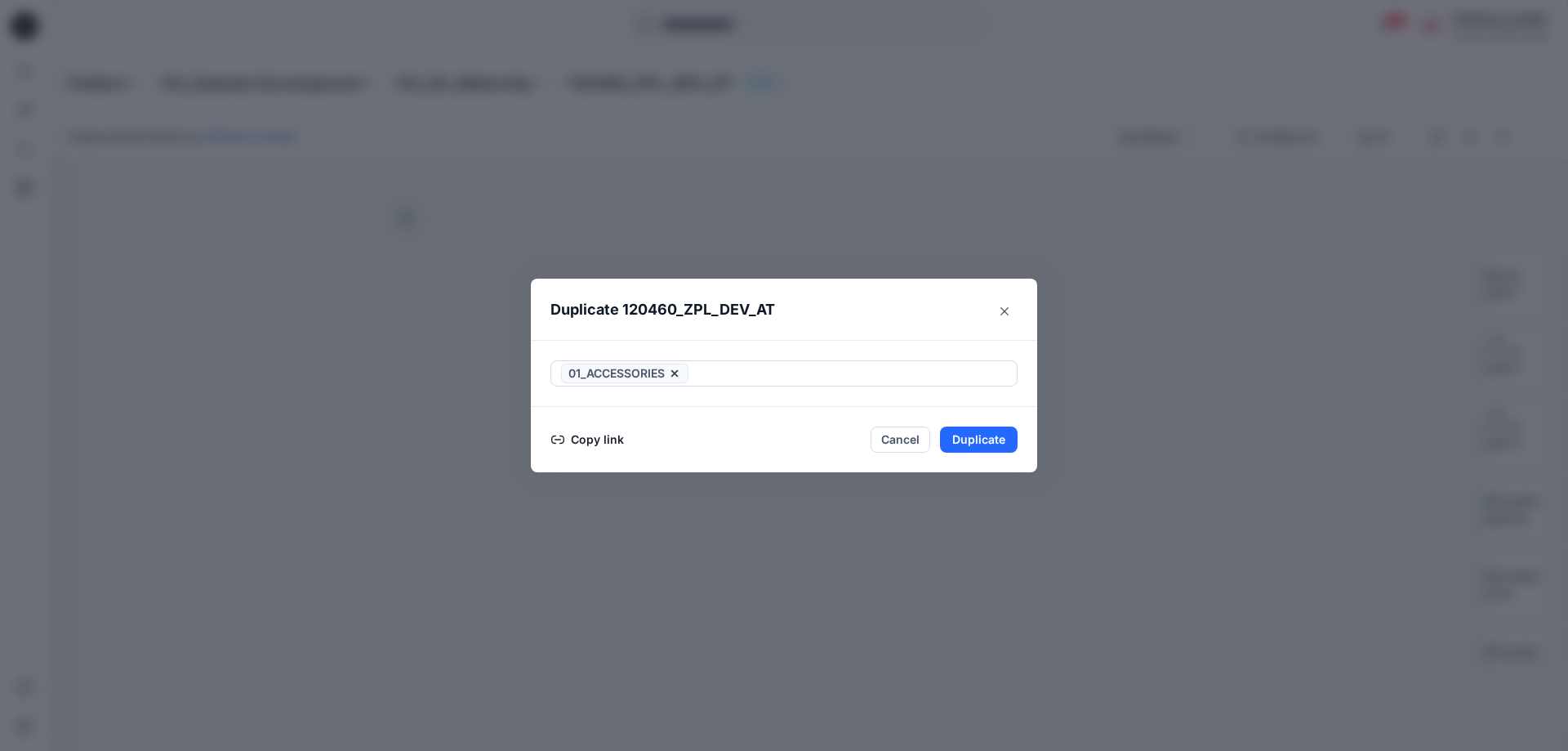
click at [831, 298] on header "Duplicate 120460_ZPL_DEV_AT" at bounding box center [768, 310] width 474 height 62
click at [581, 441] on button "Copy link" at bounding box center [587, 439] width 74 height 20
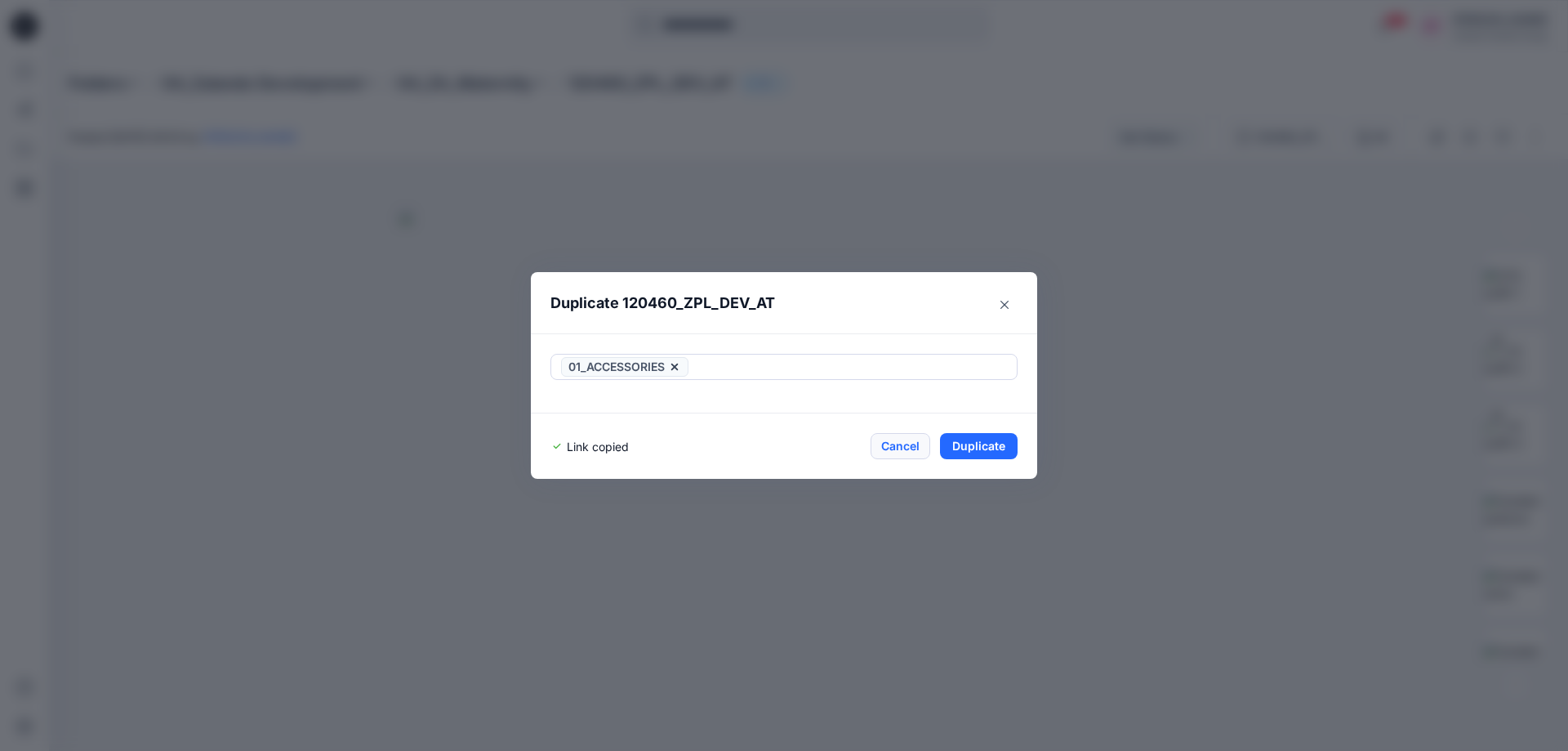
click at [885, 442] on button "Cancel" at bounding box center [900, 445] width 60 height 26
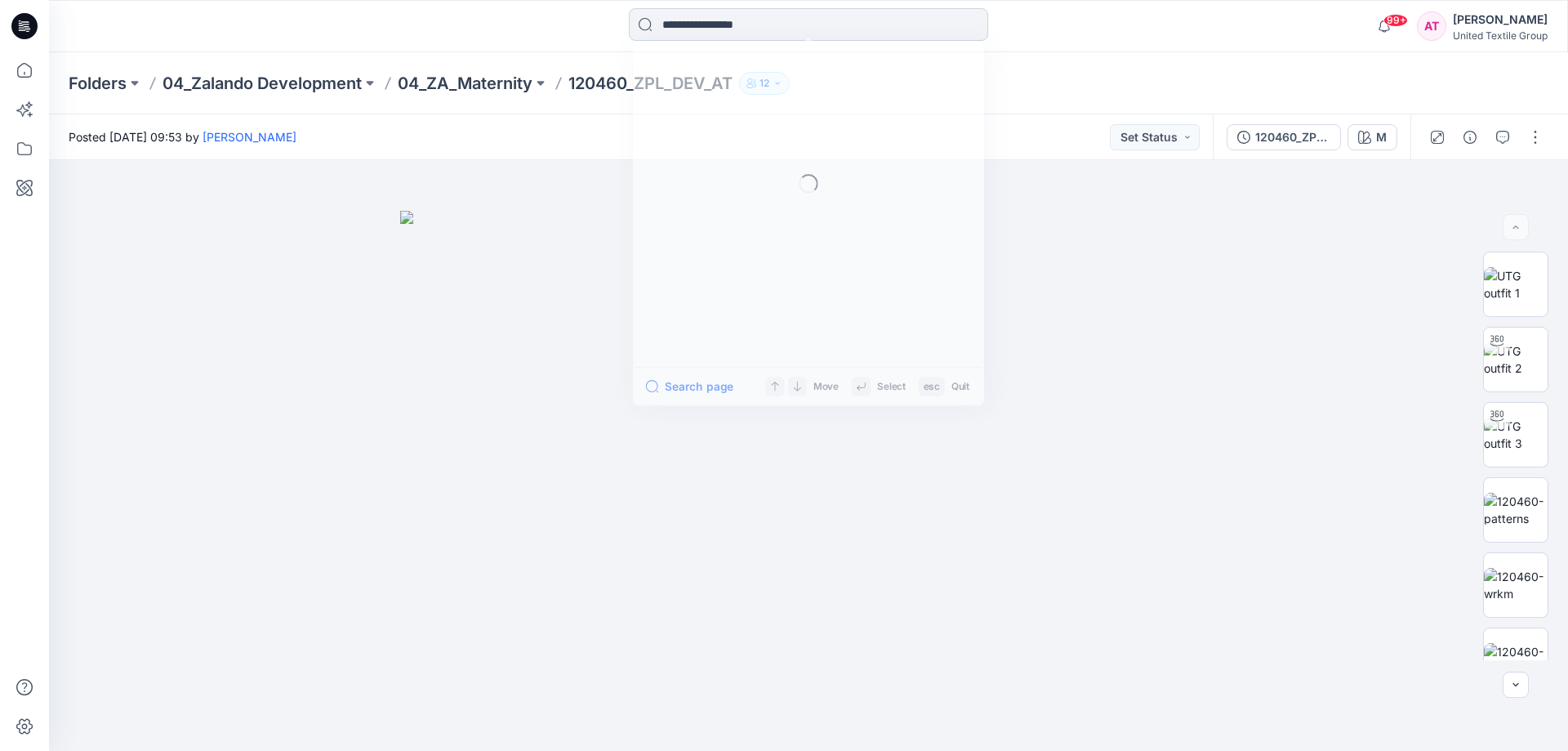
click at [711, 10] on input at bounding box center [808, 24] width 360 height 33
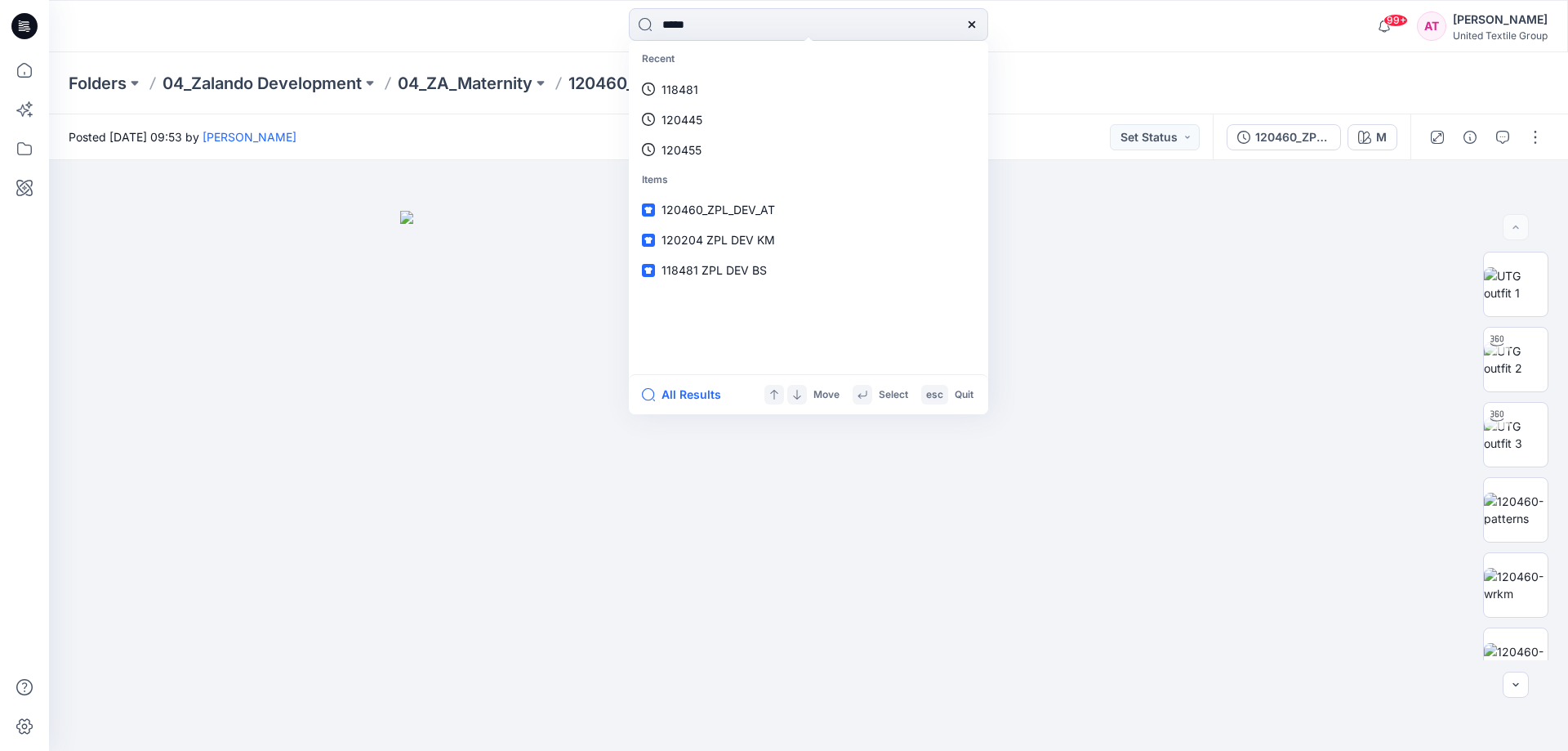
type input "*****"
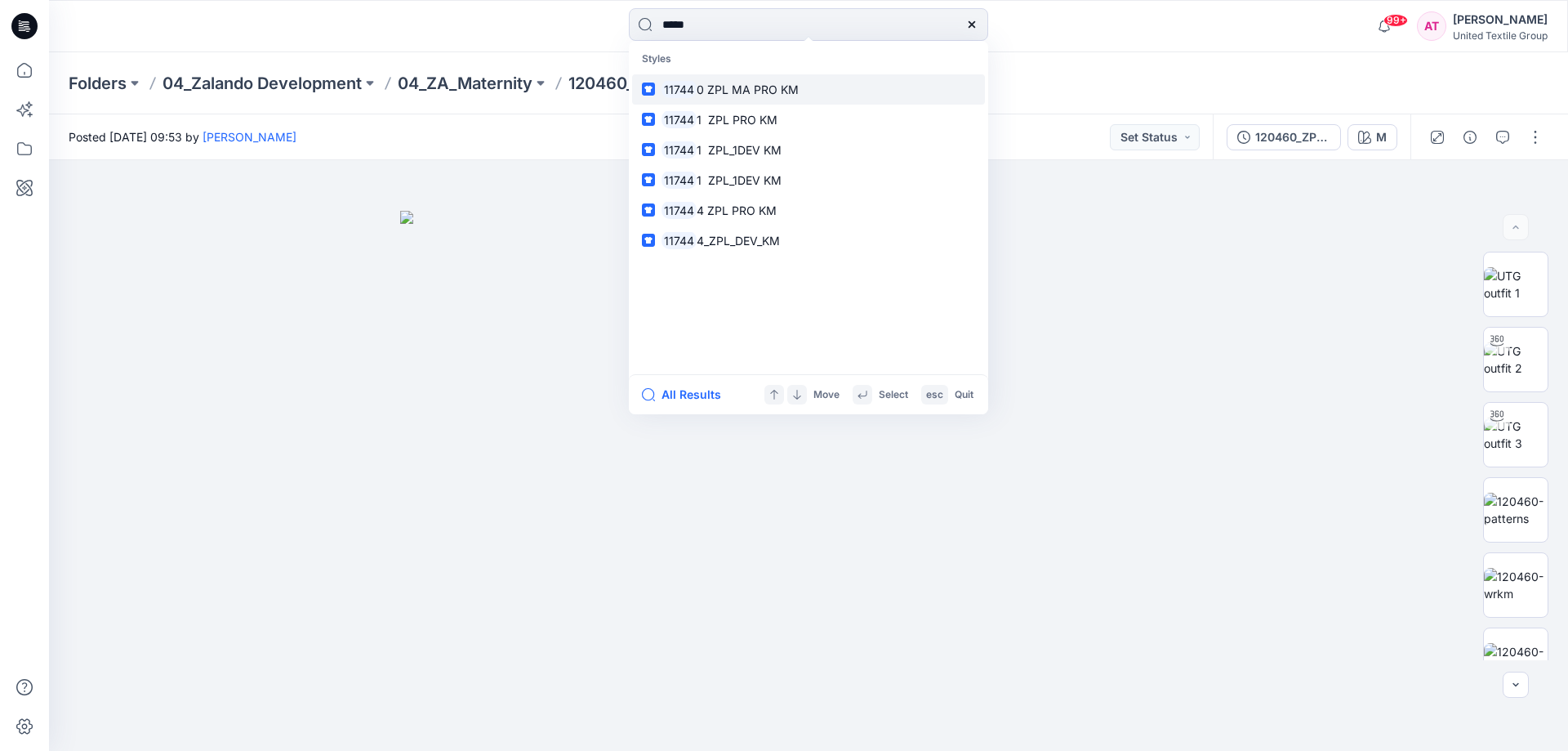
click at [774, 86] on span "0 ZPL MA PRO KM" at bounding box center [747, 90] width 102 height 14
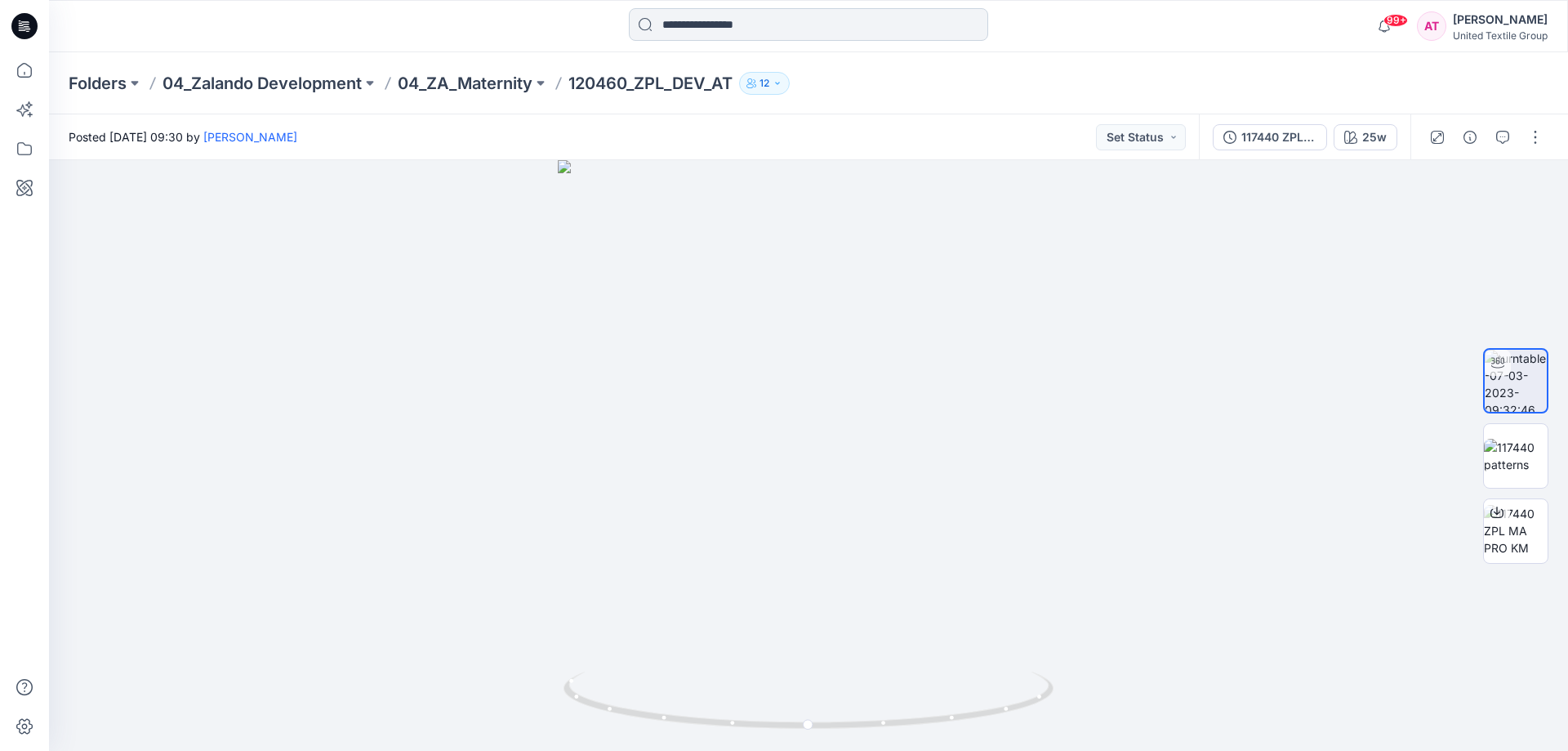
click at [698, 25] on input at bounding box center [808, 24] width 360 height 33
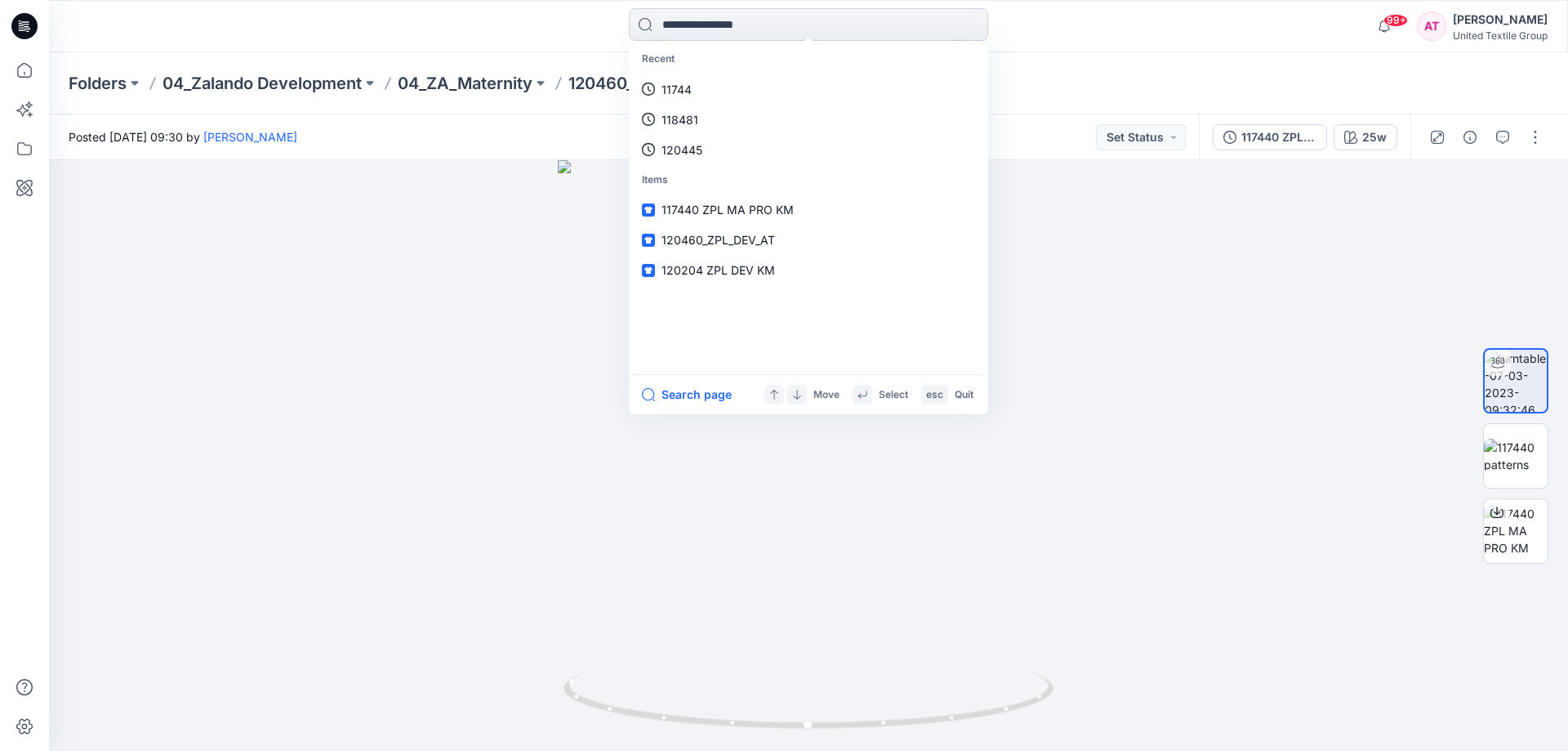
click at [698, 24] on input at bounding box center [808, 24] width 360 height 33
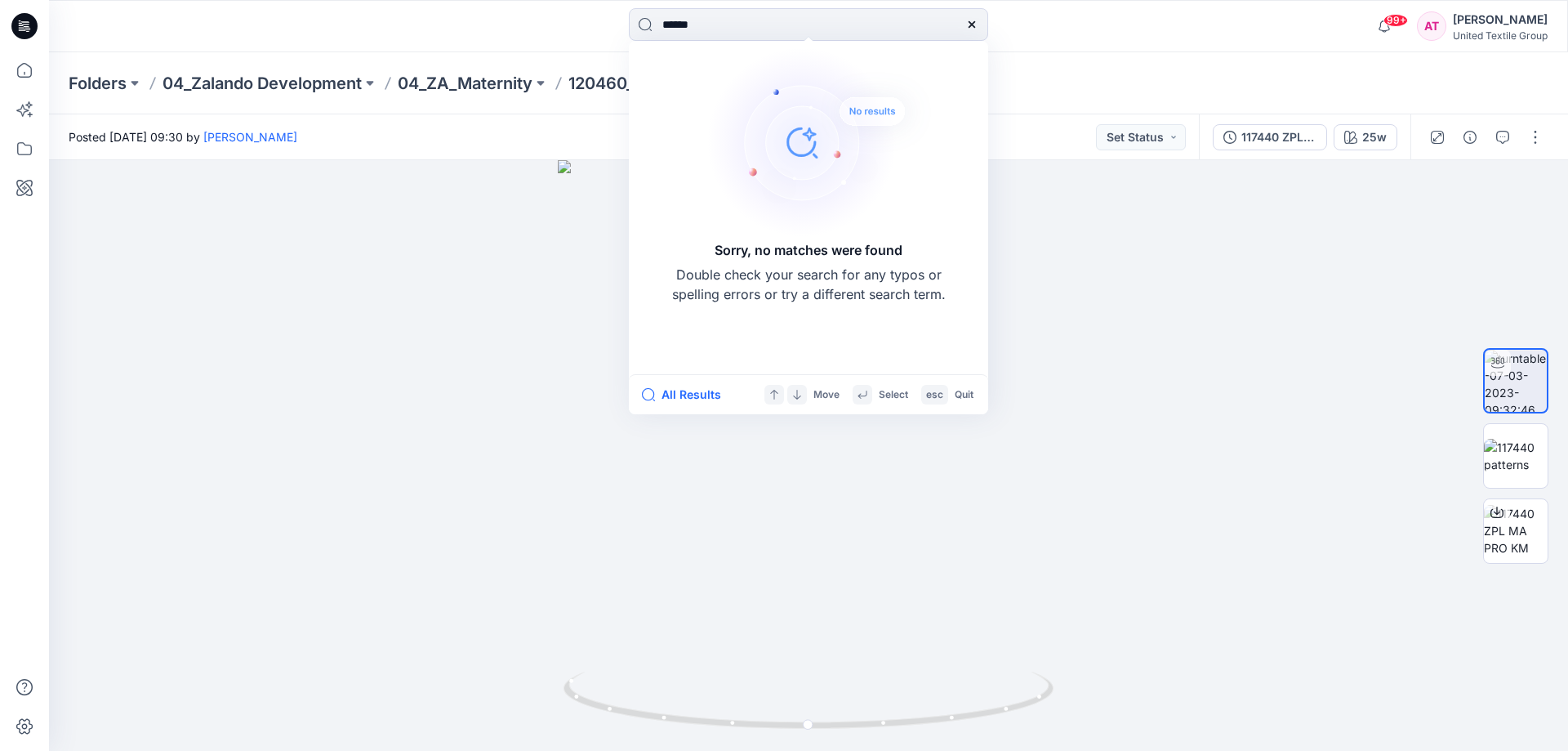
type input "******"
